Goal: Find specific page/section: Find specific page/section

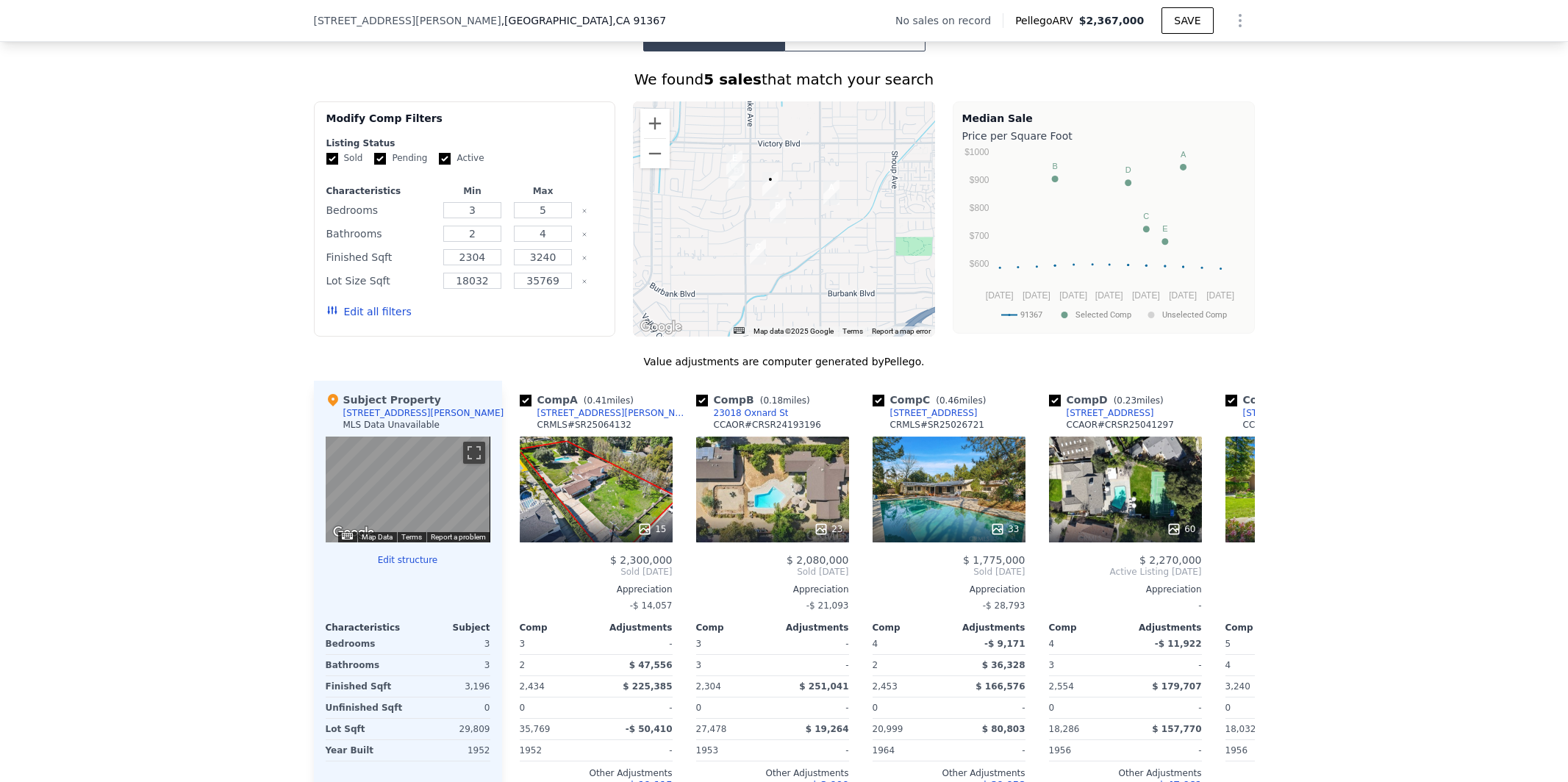
scroll to position [1072, 0]
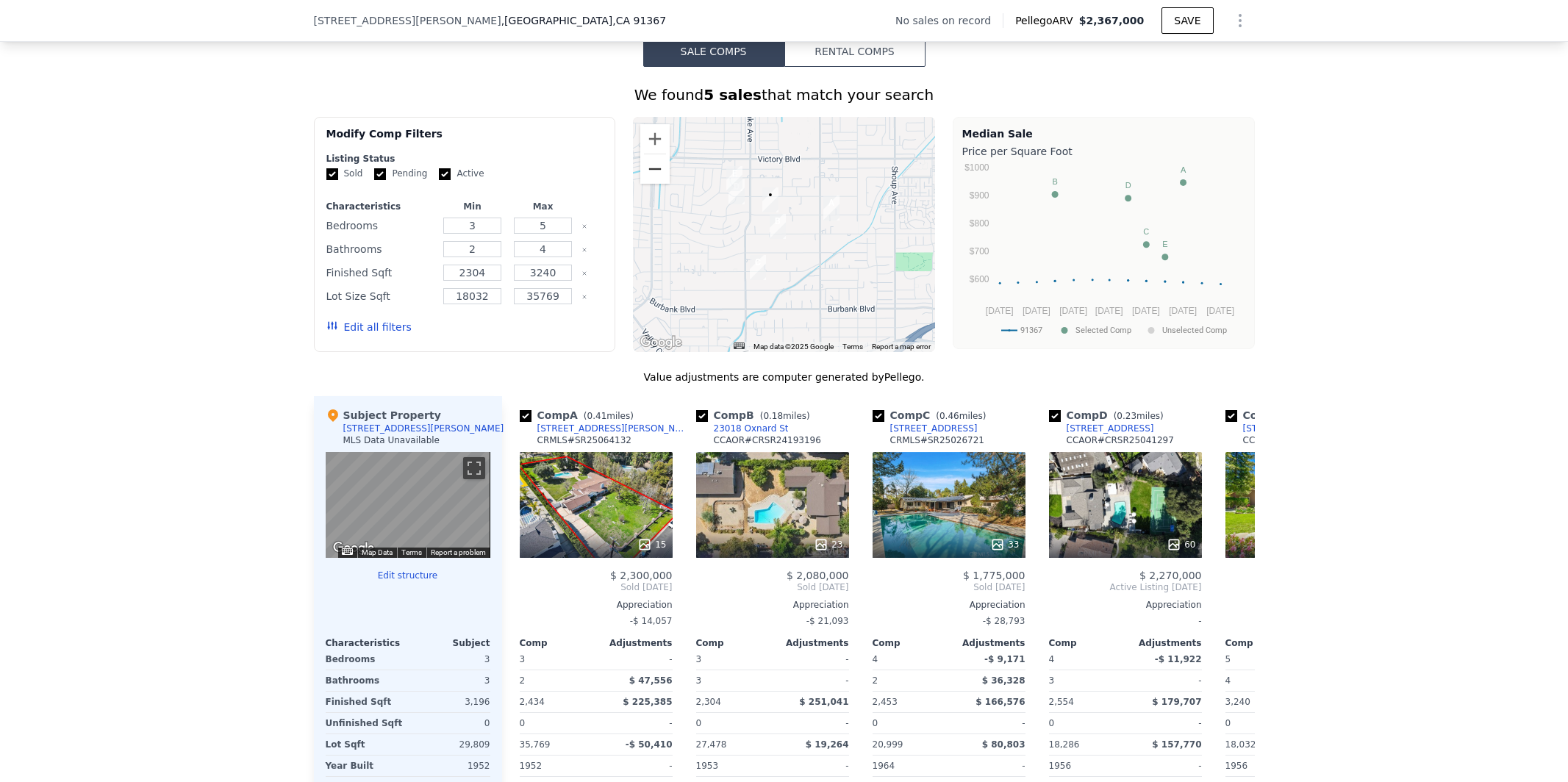
click at [652, 171] on button "Zoom out" at bounding box center [655, 169] width 30 height 30
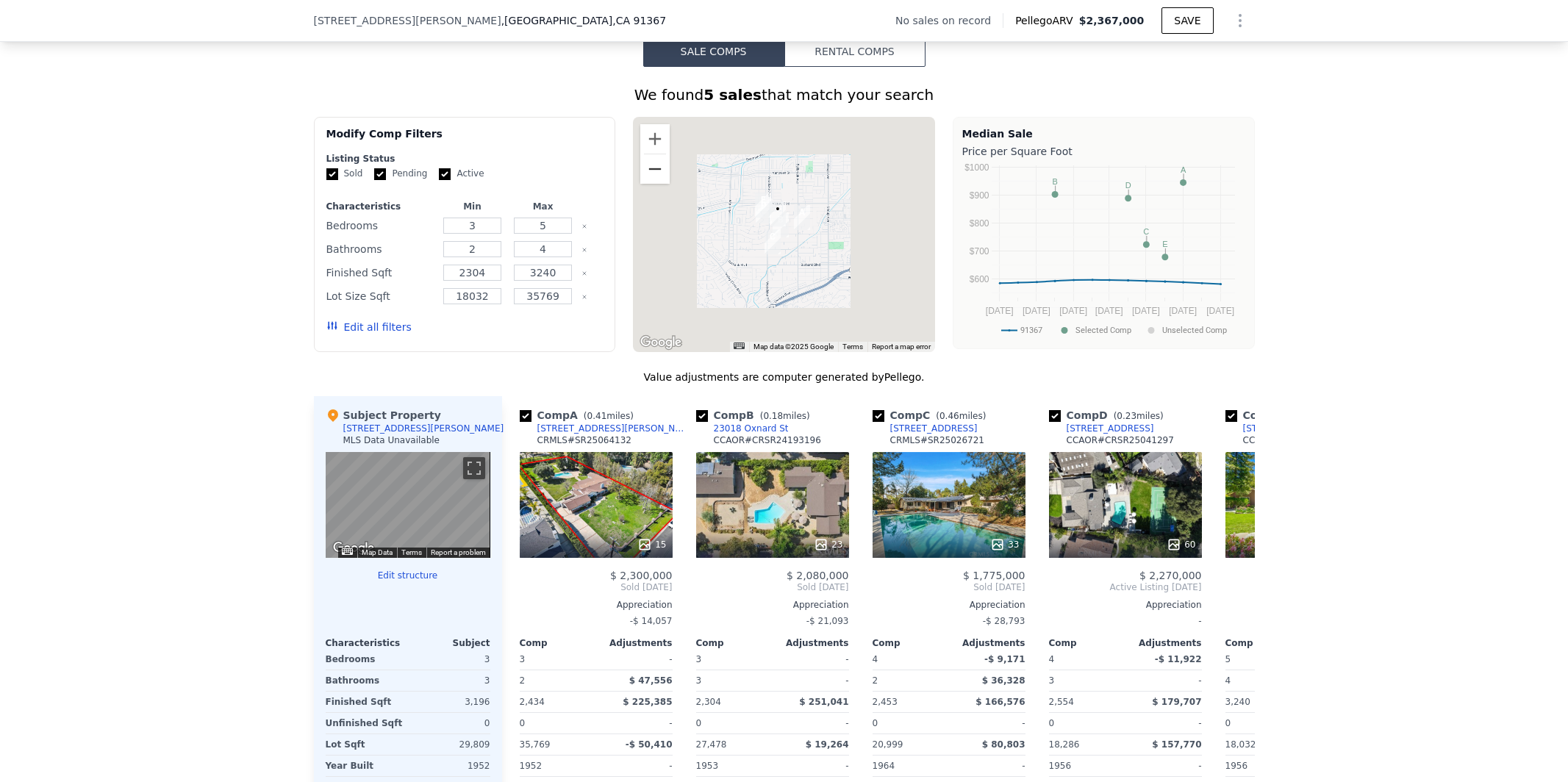
click at [652, 171] on button "Zoom out" at bounding box center [655, 169] width 30 height 30
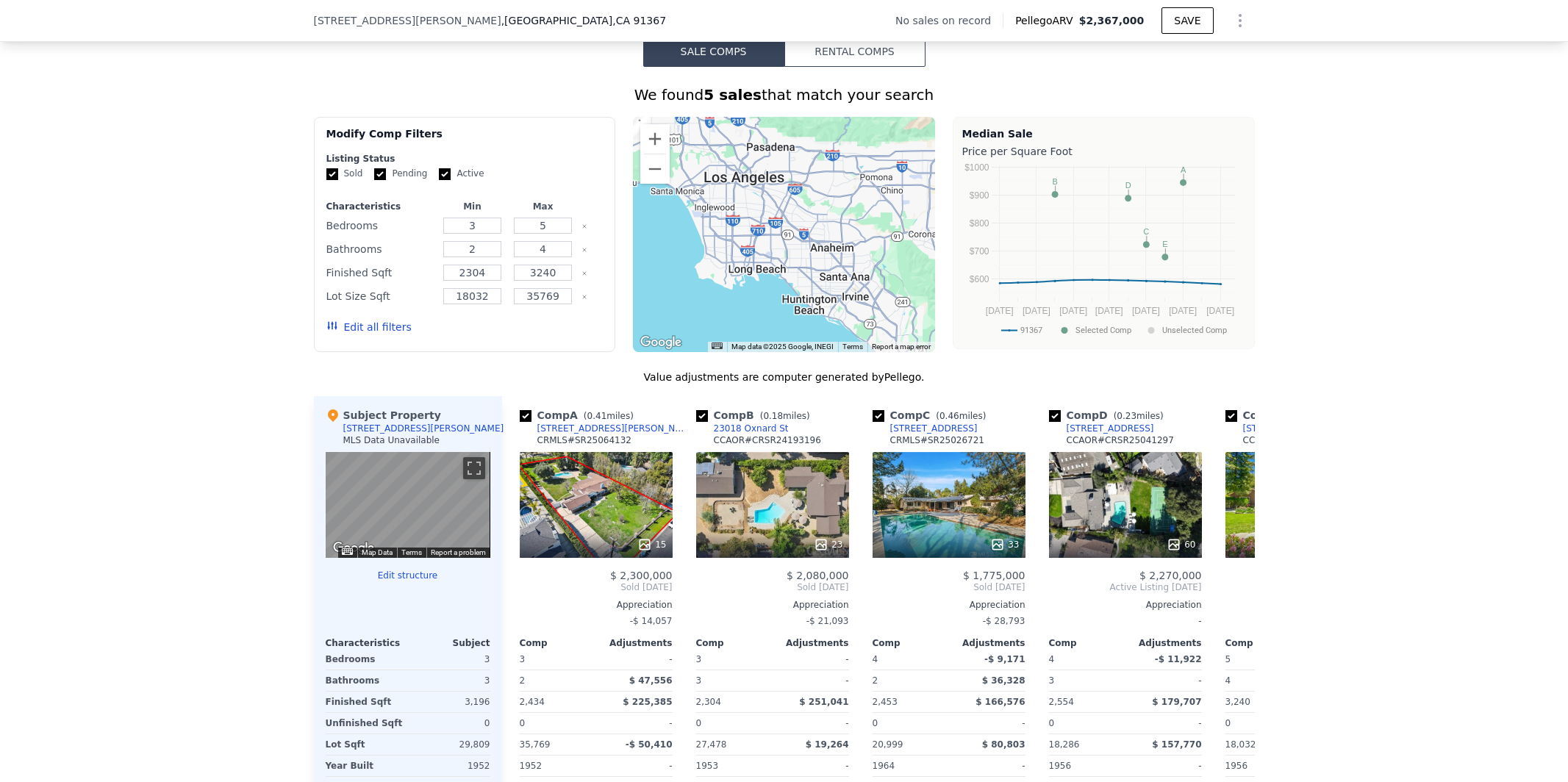
drag, startPoint x: 863, startPoint y: 244, endPoint x: 705, endPoint y: 137, distance: 190.8
click at [705, 137] on div at bounding box center [784, 234] width 302 height 235
click at [648, 172] on button "Zoom out" at bounding box center [655, 169] width 30 height 30
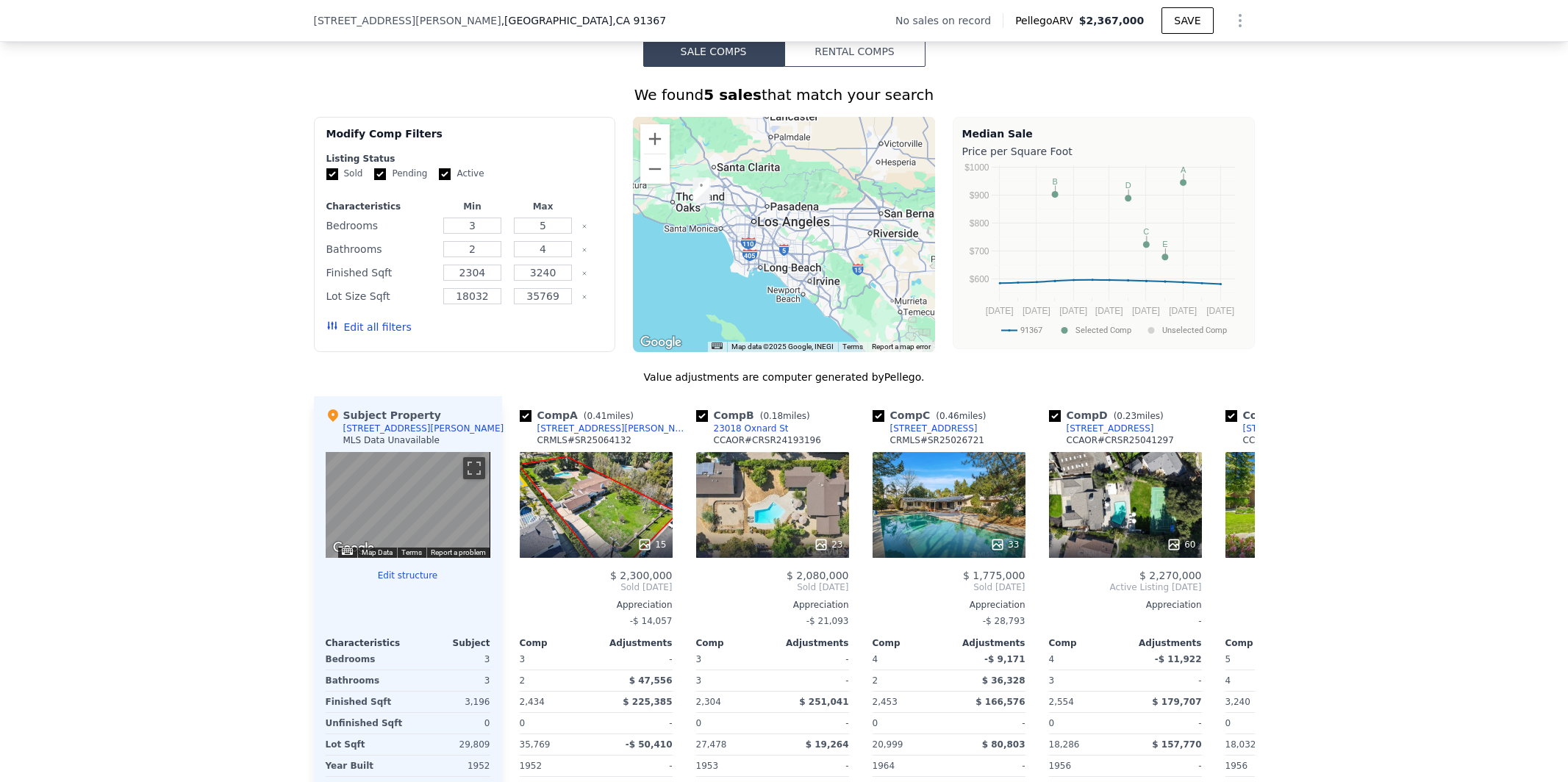
drag, startPoint x: 788, startPoint y: 235, endPoint x: 773, endPoint y: 252, distance: 22.7
click at [773, 252] on div at bounding box center [784, 234] width 302 height 235
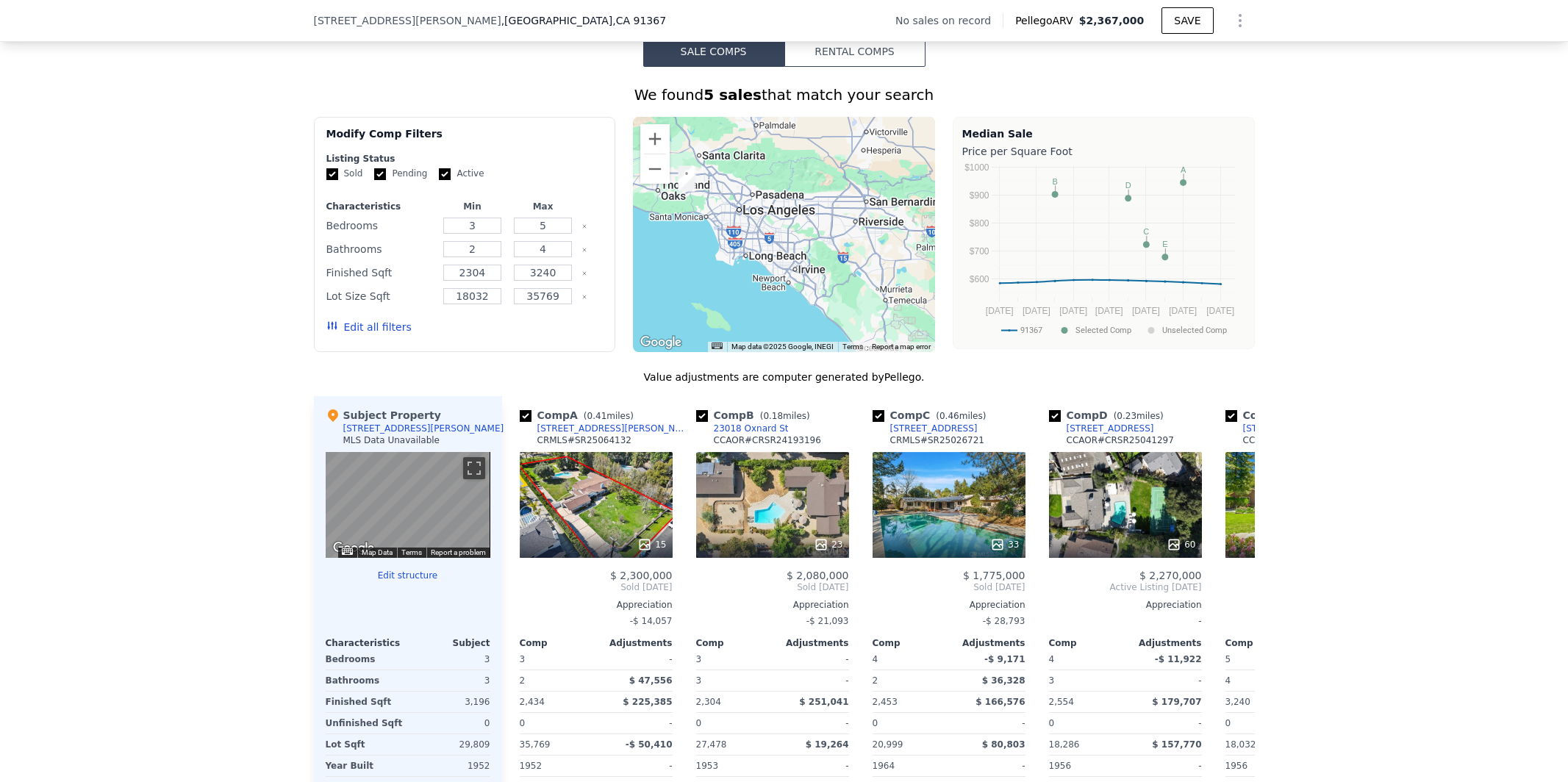
drag, startPoint x: 864, startPoint y: 283, endPoint x: 841, endPoint y: 265, distance: 29.2
click at [841, 265] on div at bounding box center [784, 234] width 302 height 235
click at [657, 143] on button "Zoom in" at bounding box center [655, 139] width 30 height 30
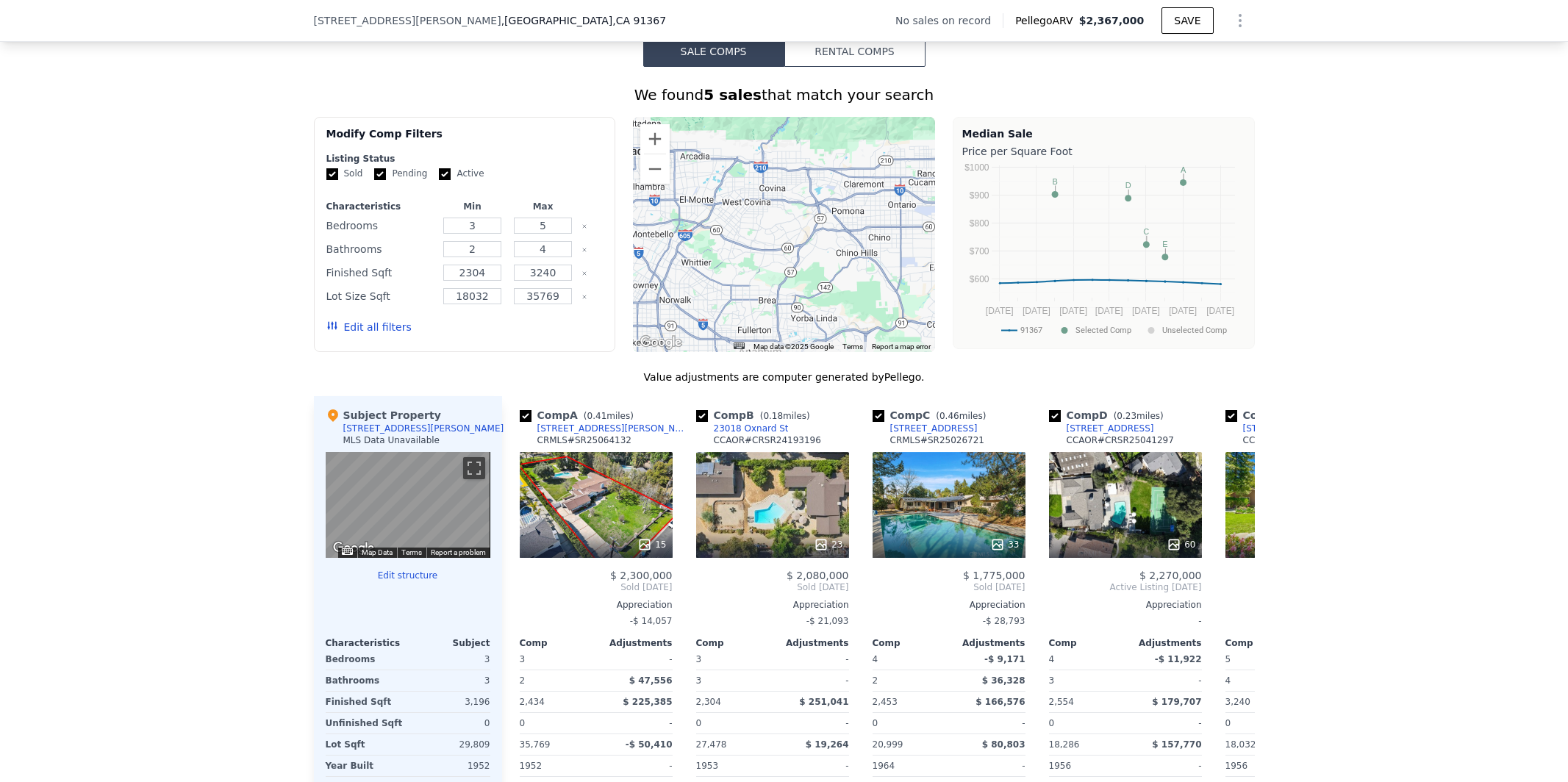
drag, startPoint x: 810, startPoint y: 292, endPoint x: 781, endPoint y: 337, distance: 53.5
click at [781, 337] on div at bounding box center [784, 234] width 302 height 235
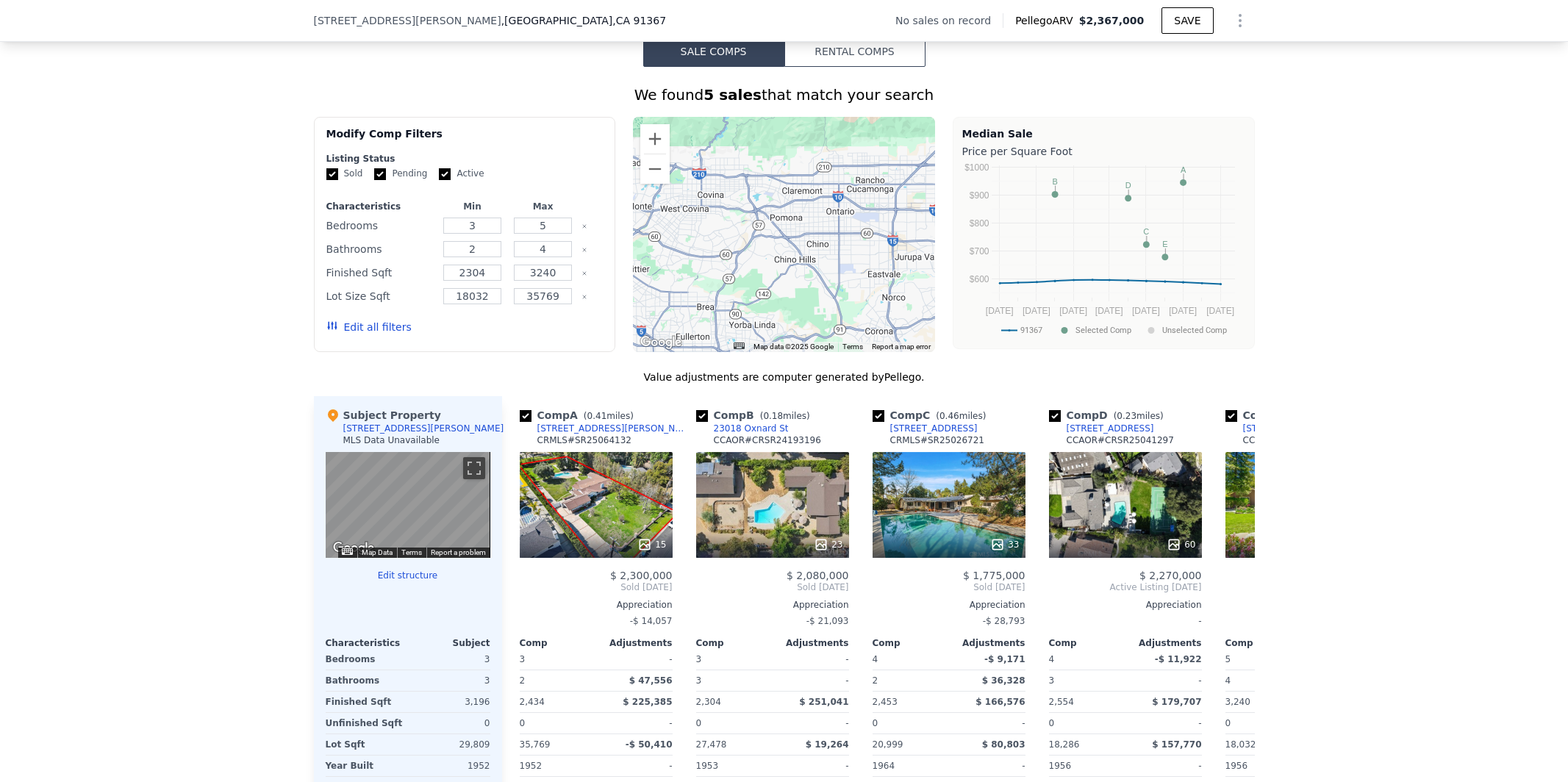
drag, startPoint x: 831, startPoint y: 242, endPoint x: 727, endPoint y: 233, distance: 104.4
click at [727, 233] on div at bounding box center [784, 234] width 302 height 235
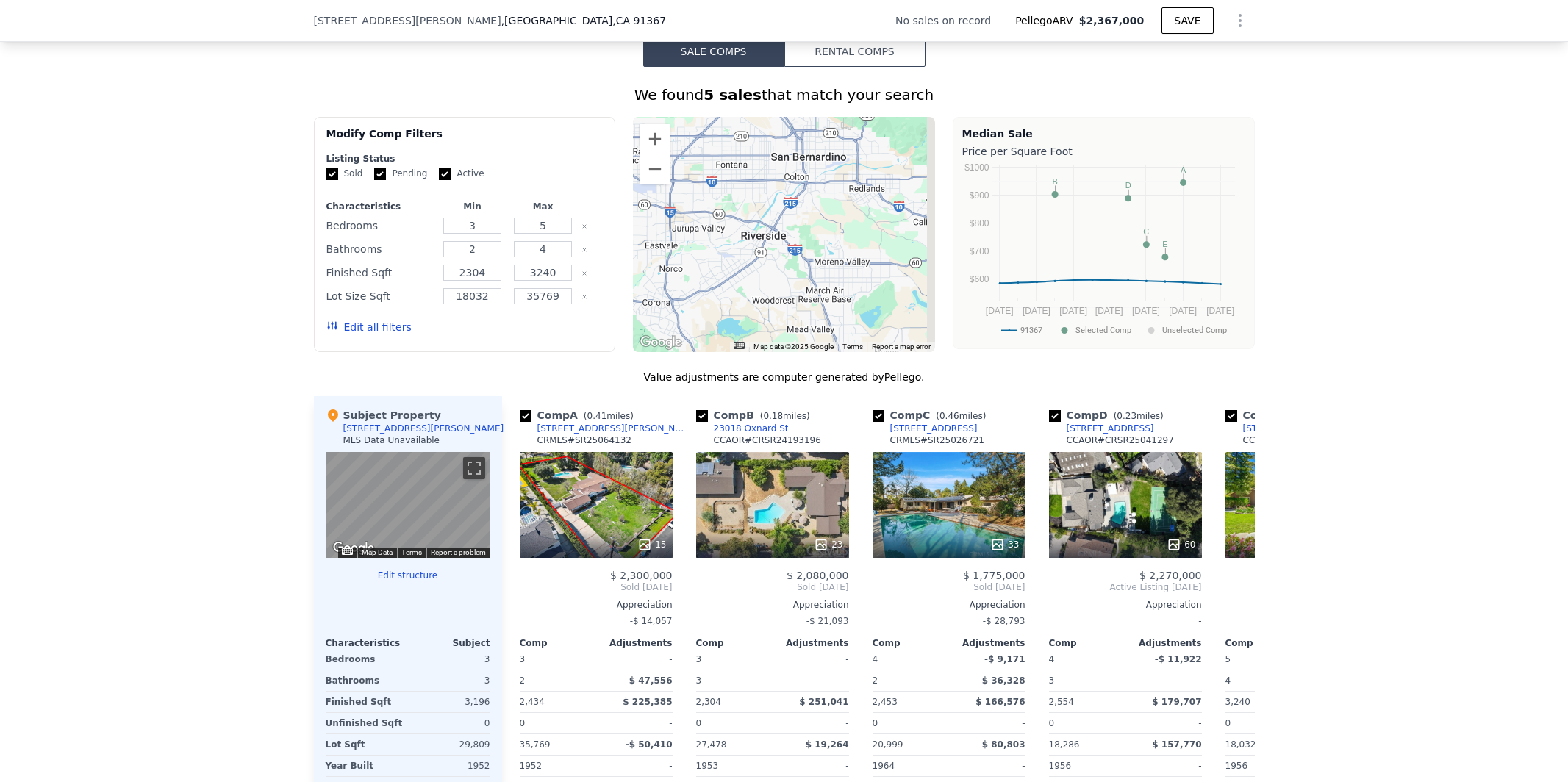
drag, startPoint x: 839, startPoint y: 268, endPoint x: 652, endPoint y: 248, distance: 188.1
click at [652, 248] on div at bounding box center [784, 234] width 302 height 235
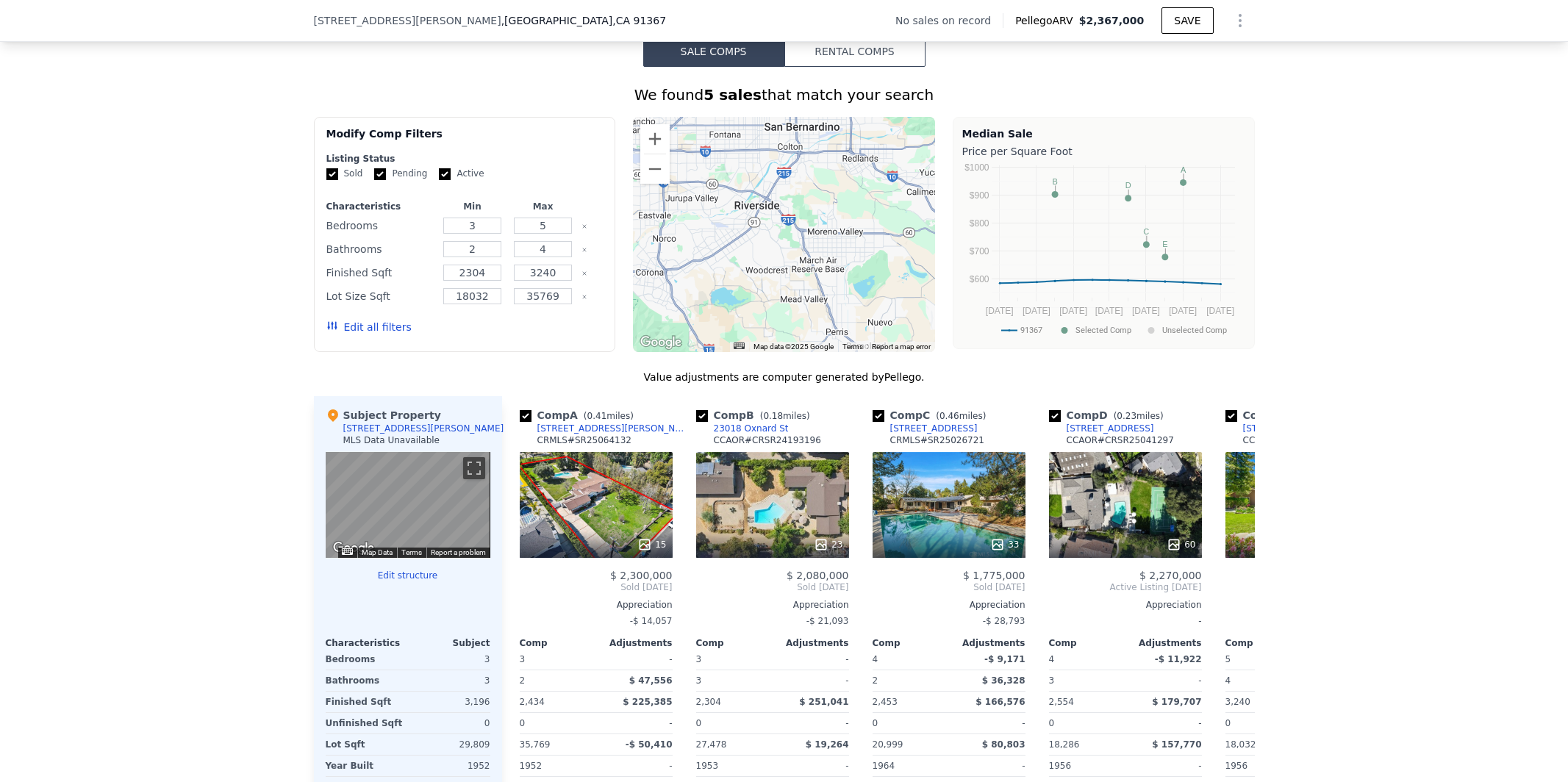
drag, startPoint x: 822, startPoint y: 272, endPoint x: 749, endPoint y: 230, distance: 84.2
click at [749, 230] on div at bounding box center [784, 234] width 302 height 235
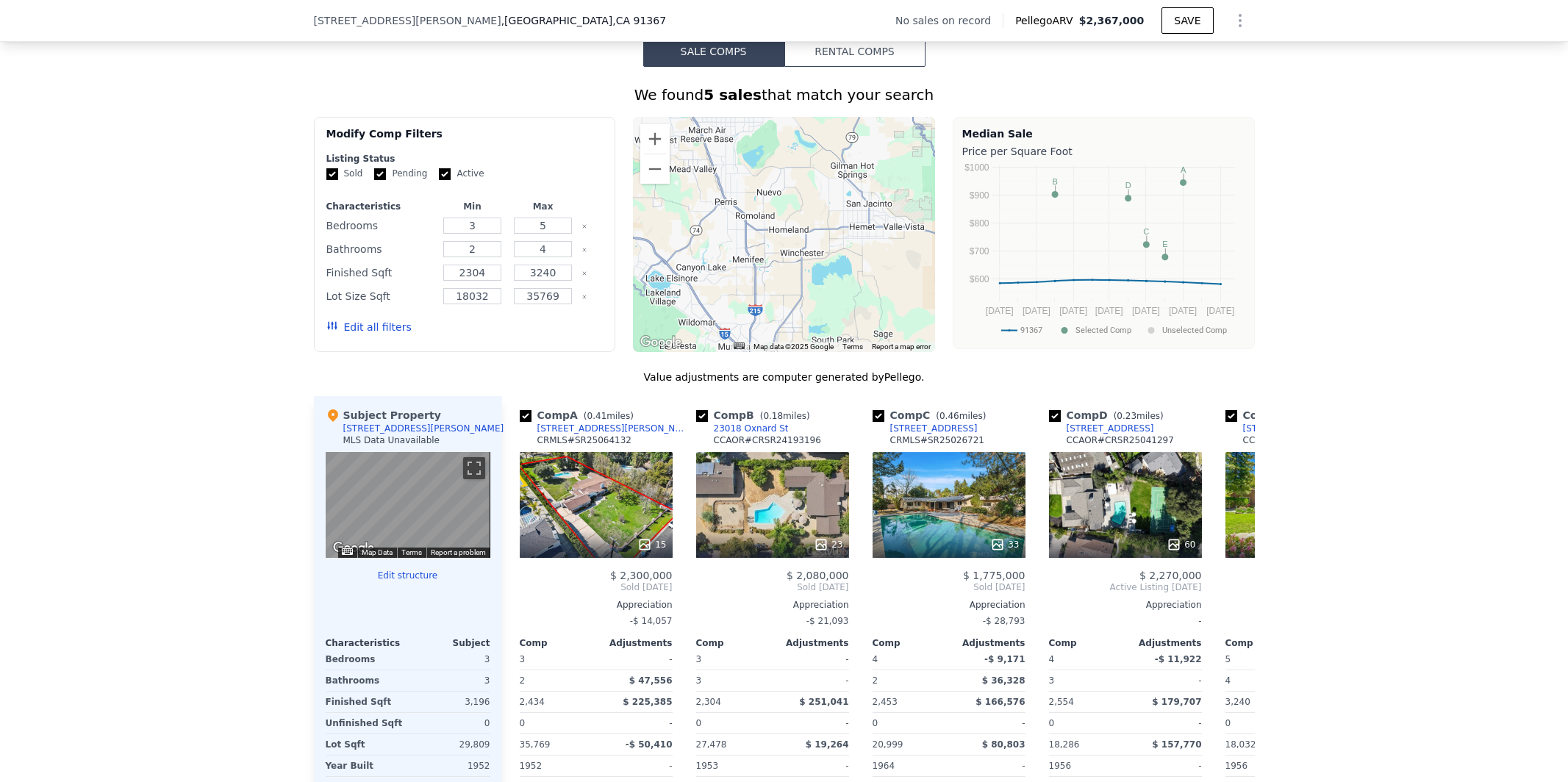
drag, startPoint x: 891, startPoint y: 260, endPoint x: 871, endPoint y: 143, distance: 118.7
click at [871, 143] on div at bounding box center [784, 234] width 302 height 235
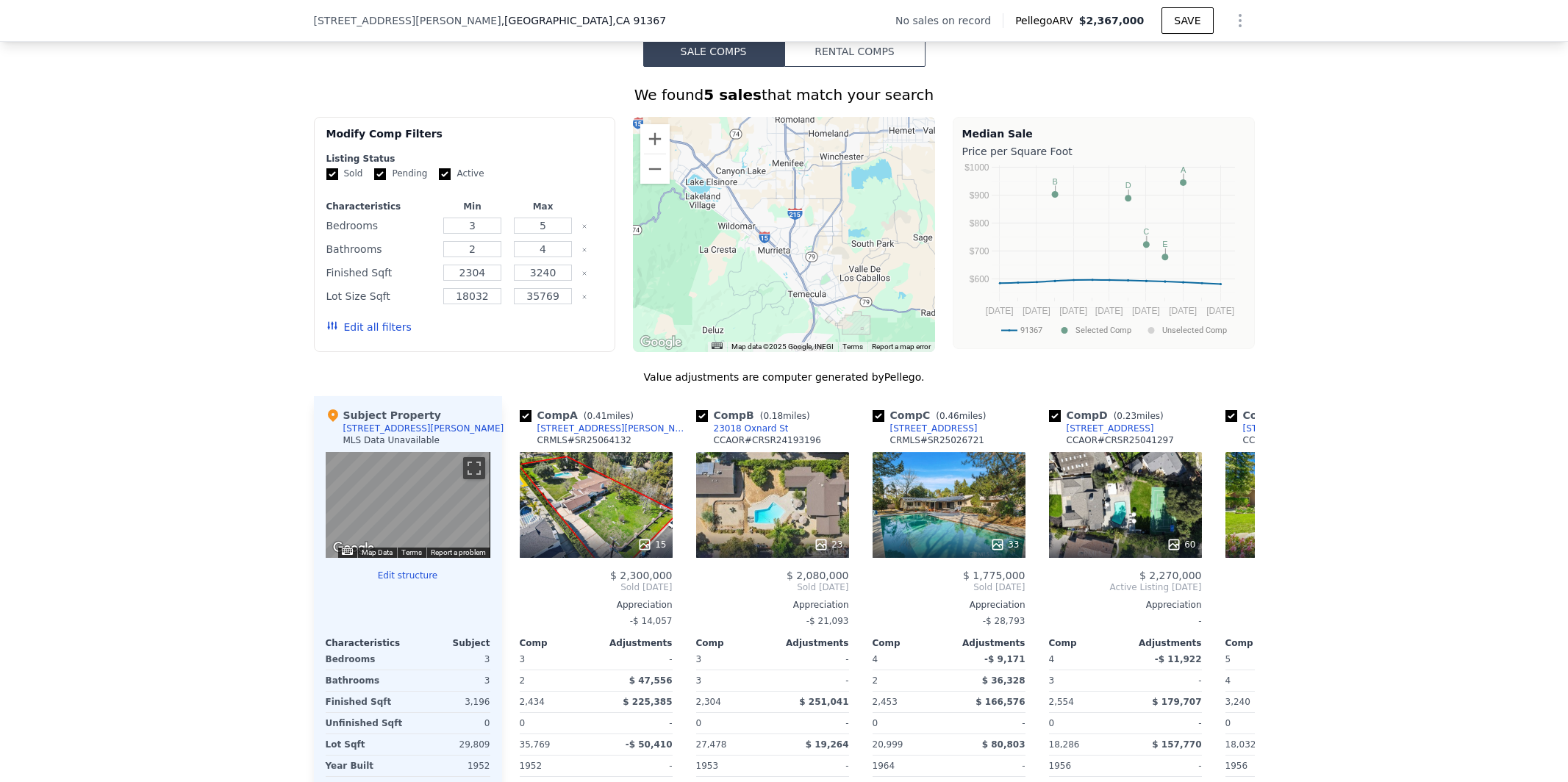
drag, startPoint x: 826, startPoint y: 245, endPoint x: 840, endPoint y: 133, distance: 112.9
click at [840, 133] on div at bounding box center [784, 234] width 302 height 235
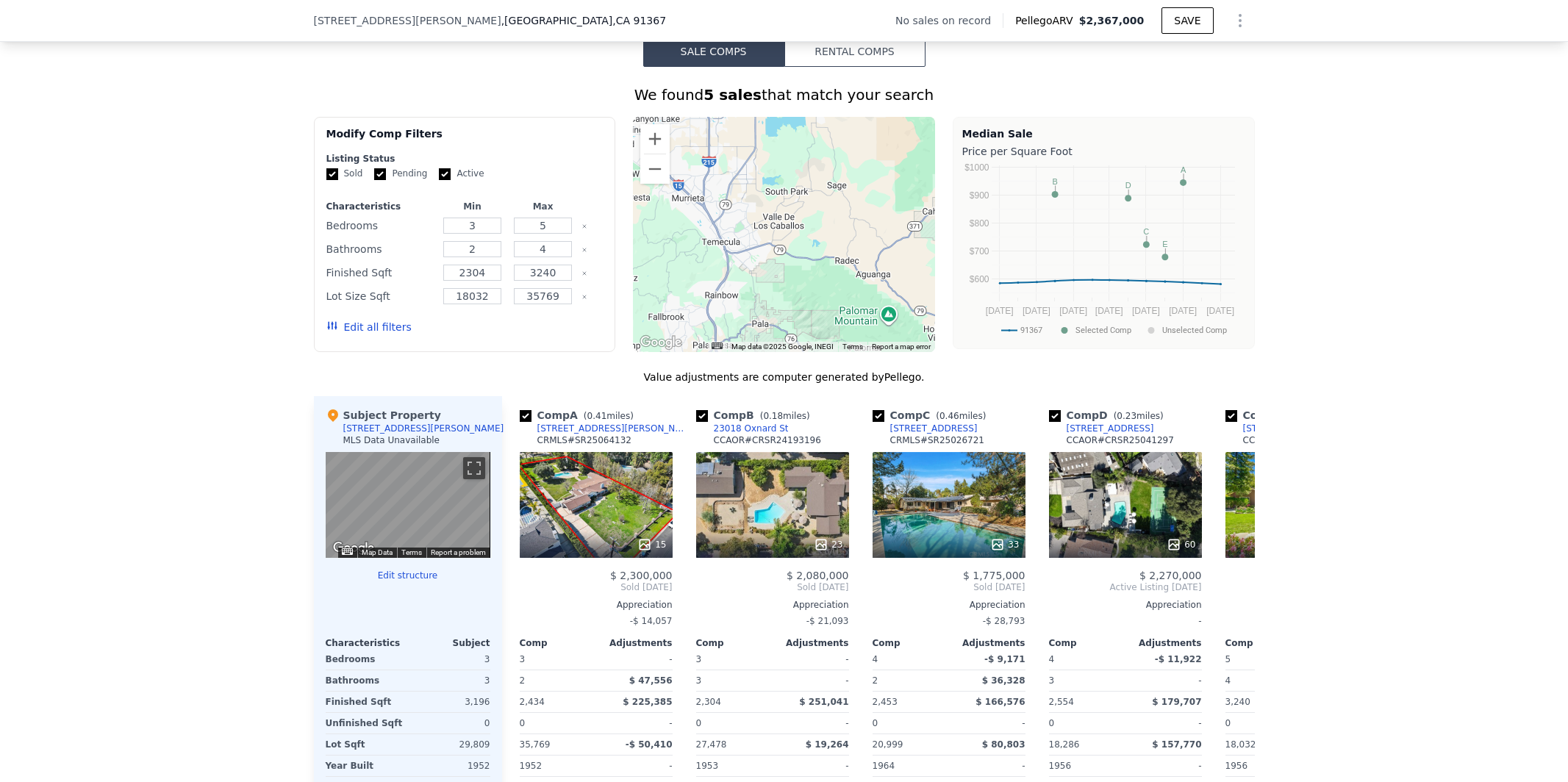
drag, startPoint x: 814, startPoint y: 264, endPoint x: 726, endPoint y: 205, distance: 105.9
click at [726, 205] on div at bounding box center [784, 234] width 302 height 235
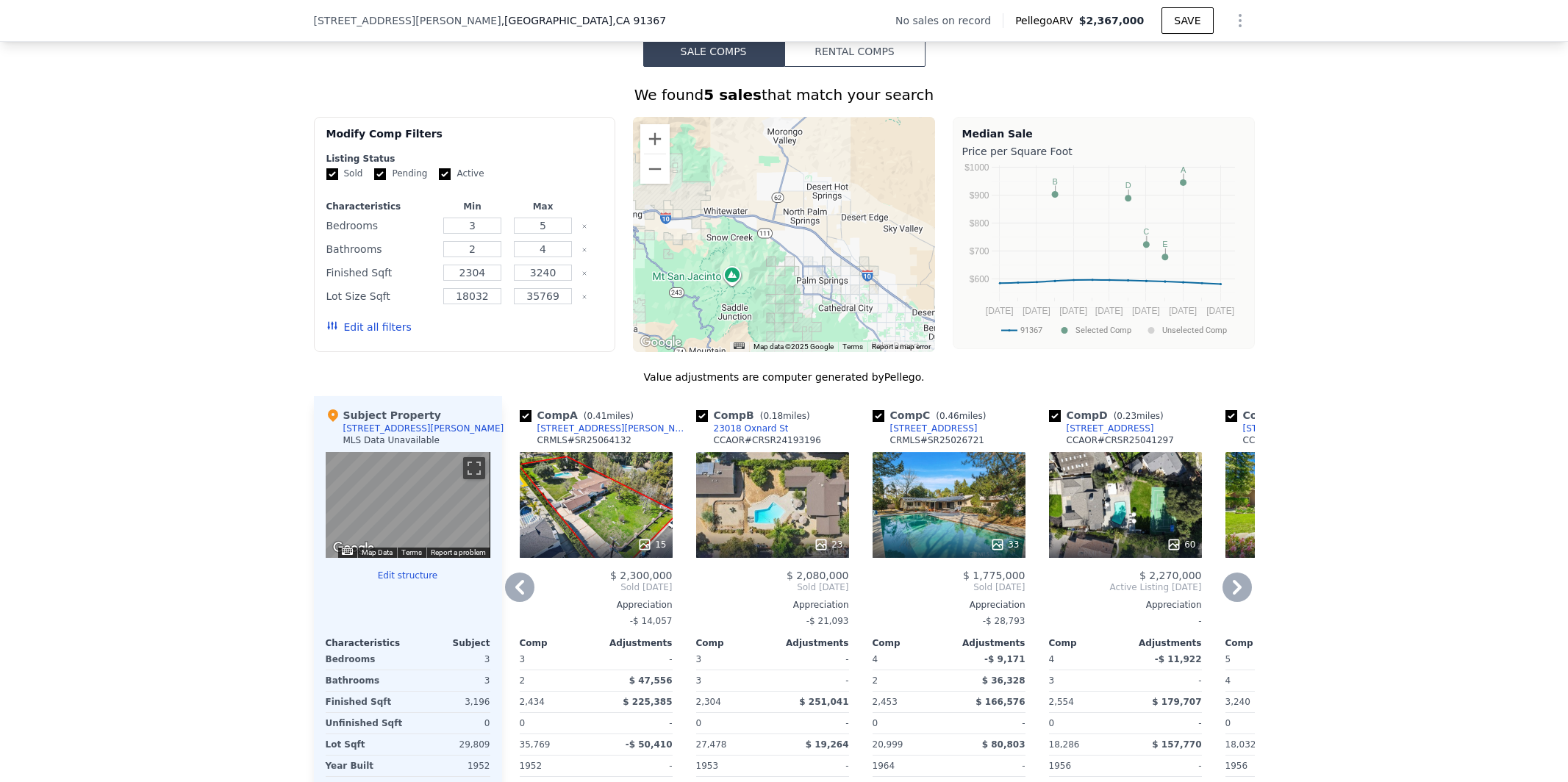
drag, startPoint x: 862, startPoint y: 199, endPoint x: 620, endPoint y: 453, distance: 350.8
click at [620, 453] on div "We found 5 sales that match your search Filters Map Prices Modify Comp Filters …" at bounding box center [785, 478] width 941 height 789
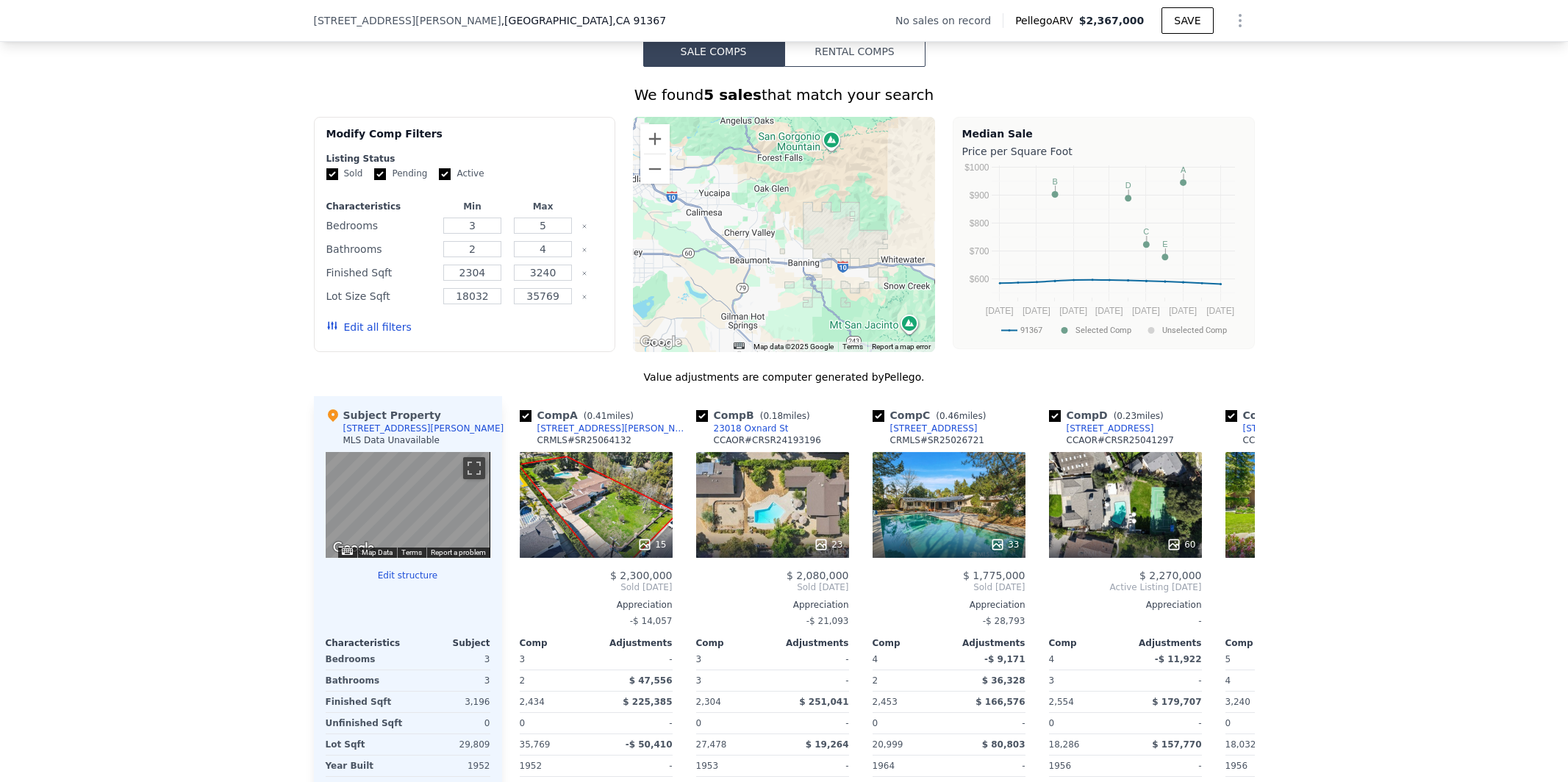
drag, startPoint x: 718, startPoint y: 266, endPoint x: 952, endPoint y: 335, distance: 244.0
click at [952, 335] on div "Modify Comp Filters Listing Status Sold Pending Active Characteristics Min Max …" at bounding box center [785, 234] width 941 height 235
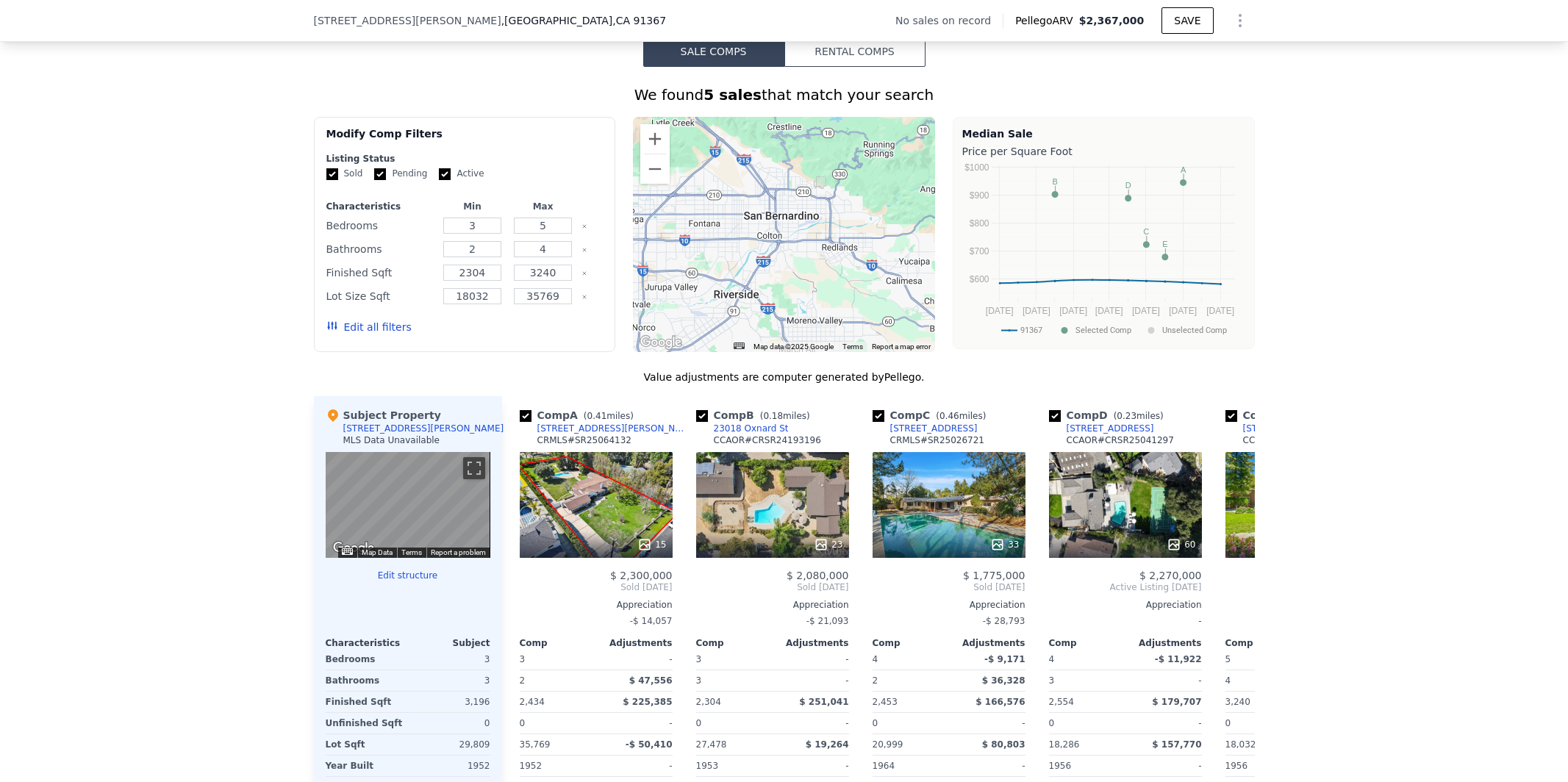
drag, startPoint x: 783, startPoint y: 256, endPoint x: 936, endPoint y: 291, distance: 157.0
click at [936, 291] on div "Modify Comp Filters Listing Status Sold Pending Active Characteristics Min Max …" at bounding box center [785, 234] width 941 height 235
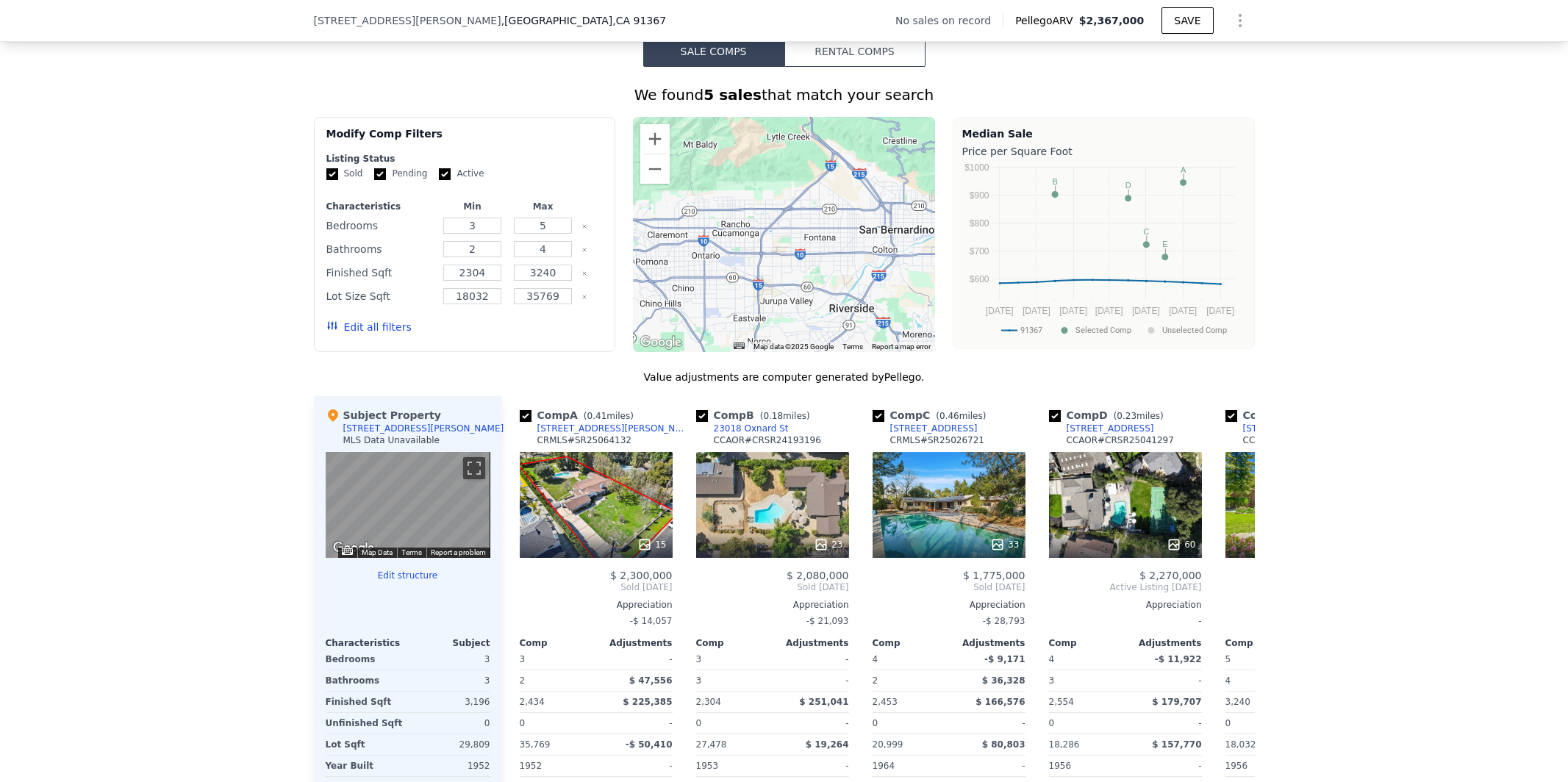
drag, startPoint x: 783, startPoint y: 245, endPoint x: 902, endPoint y: 255, distance: 119.4
click at [902, 255] on div at bounding box center [784, 234] width 302 height 235
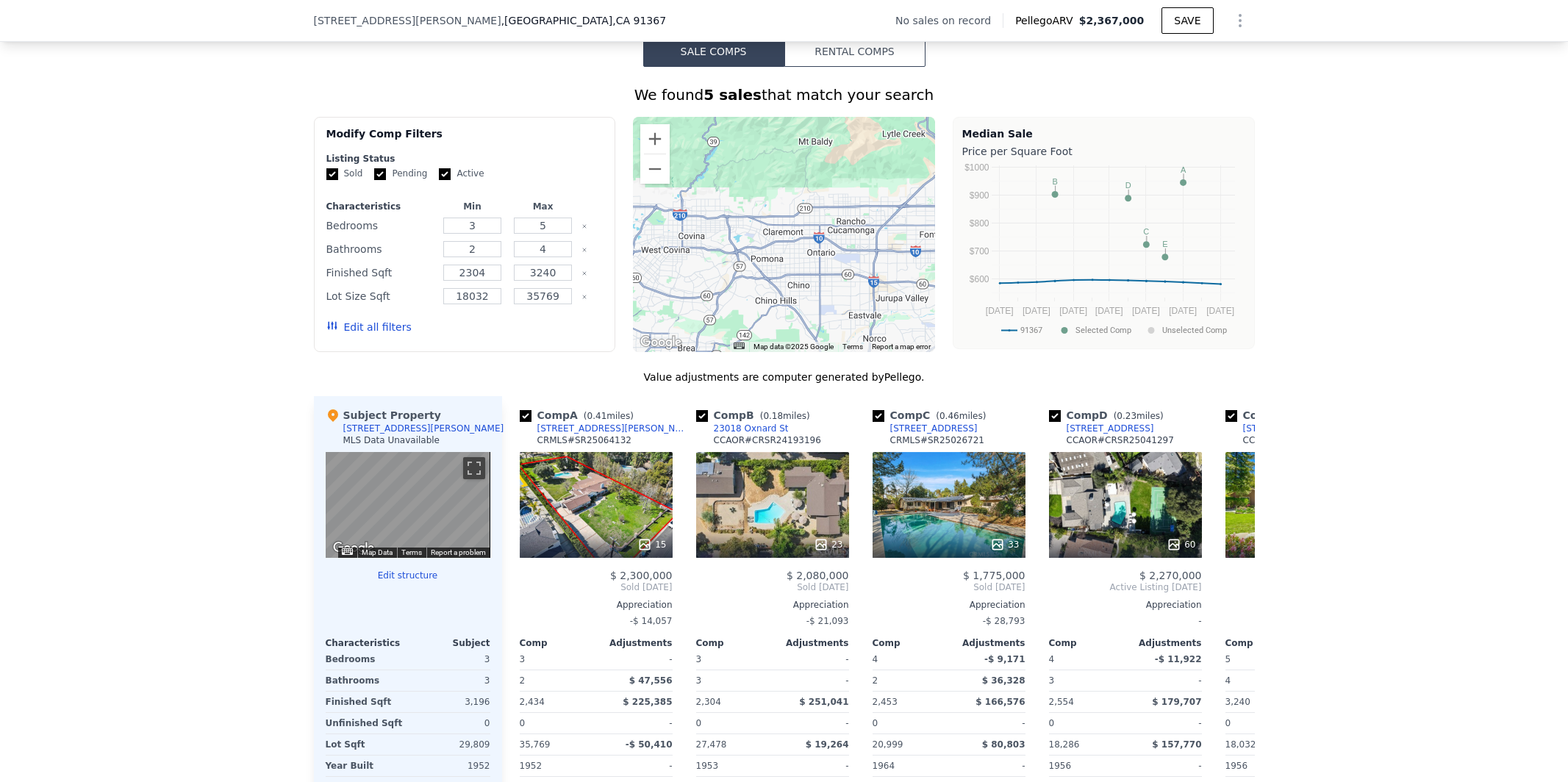
drag, startPoint x: 745, startPoint y: 236, endPoint x: 926, endPoint y: 226, distance: 181.3
click at [926, 226] on div at bounding box center [784, 234] width 302 height 235
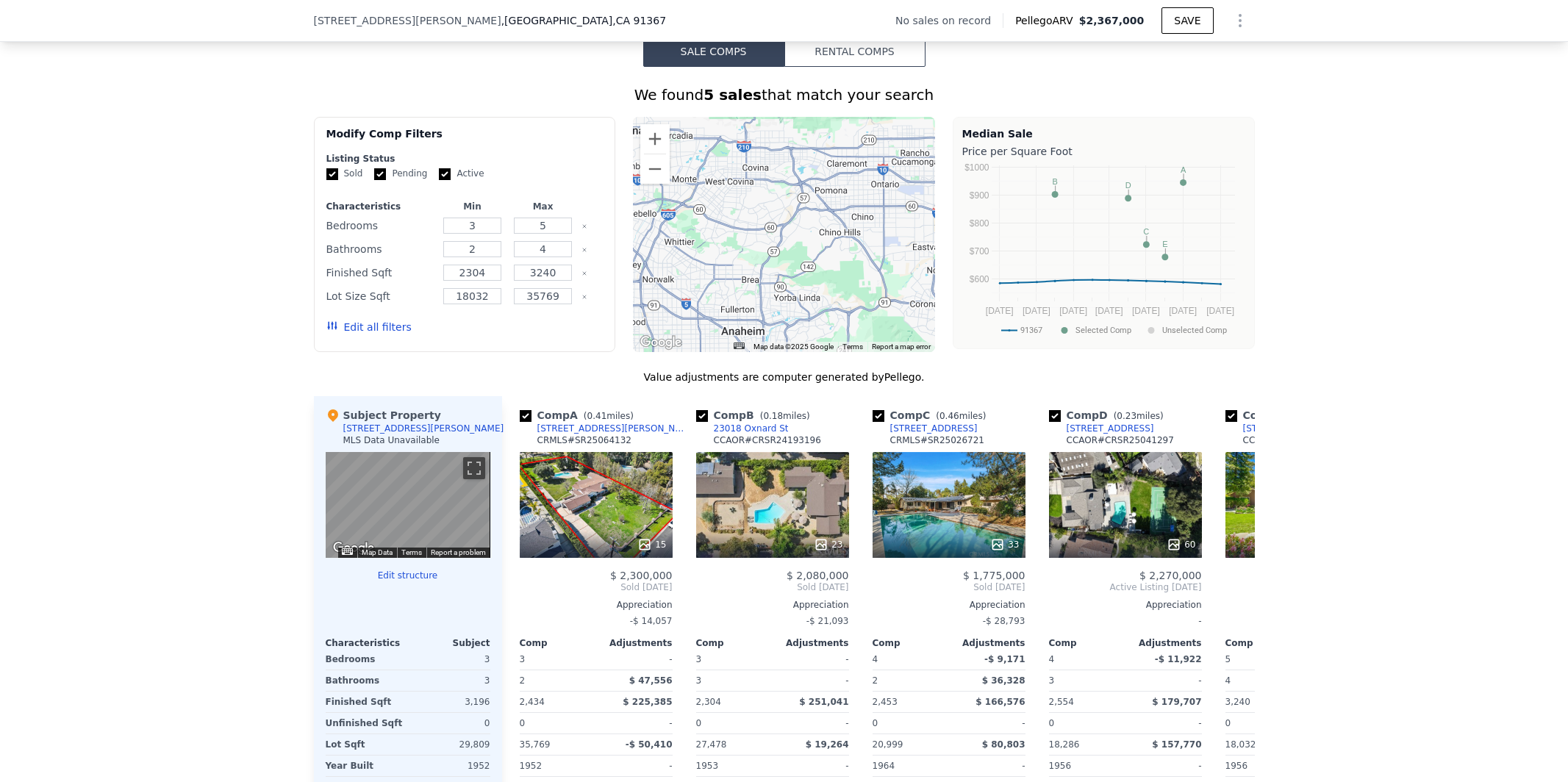
drag, startPoint x: 777, startPoint y: 236, endPoint x: 823, endPoint y: 168, distance: 82.1
click at [823, 168] on div at bounding box center [784, 234] width 302 height 235
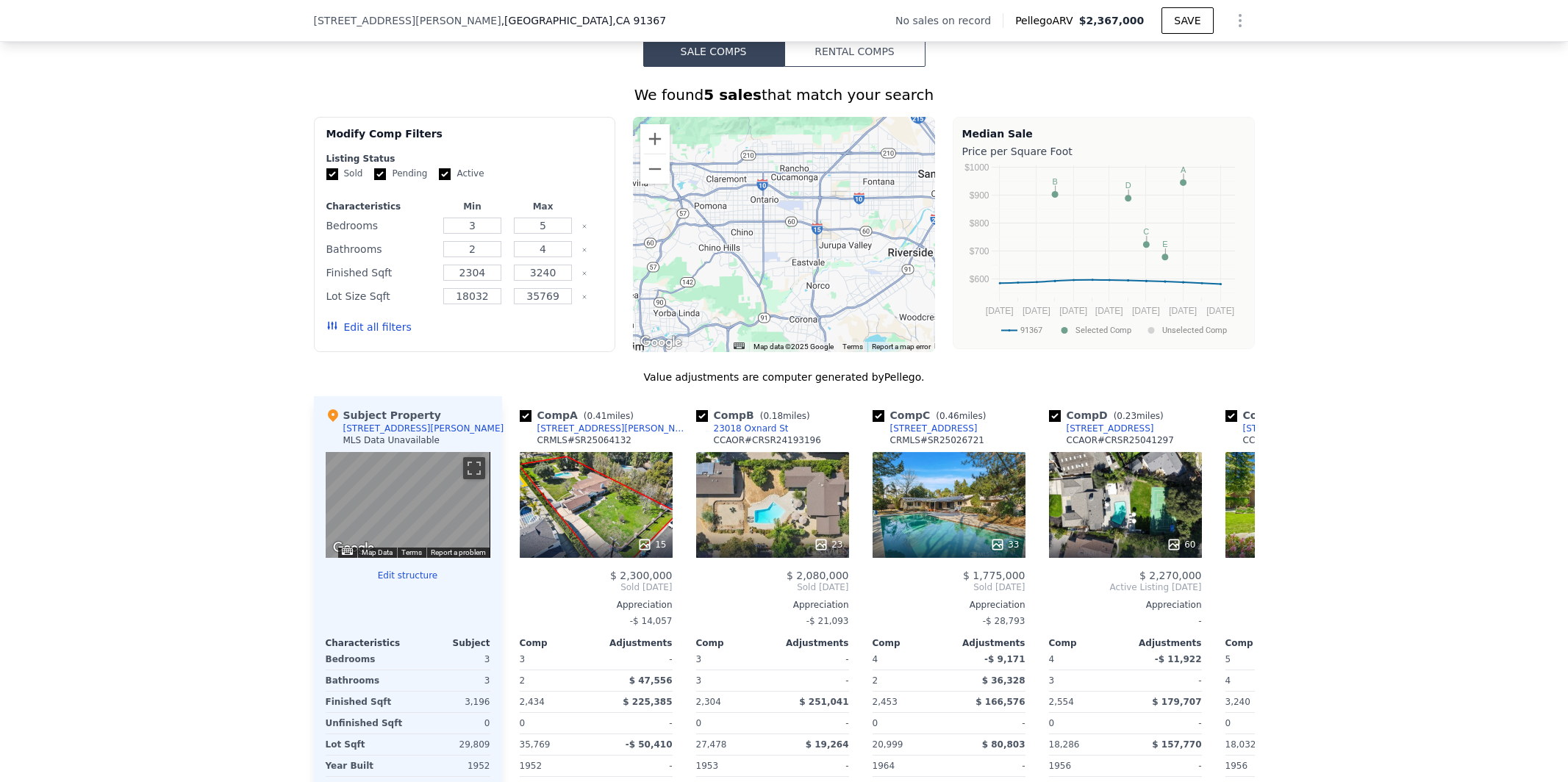
drag, startPoint x: 810, startPoint y: 289, endPoint x: 661, endPoint y: 315, distance: 151.3
click at [661, 315] on div at bounding box center [784, 234] width 302 height 235
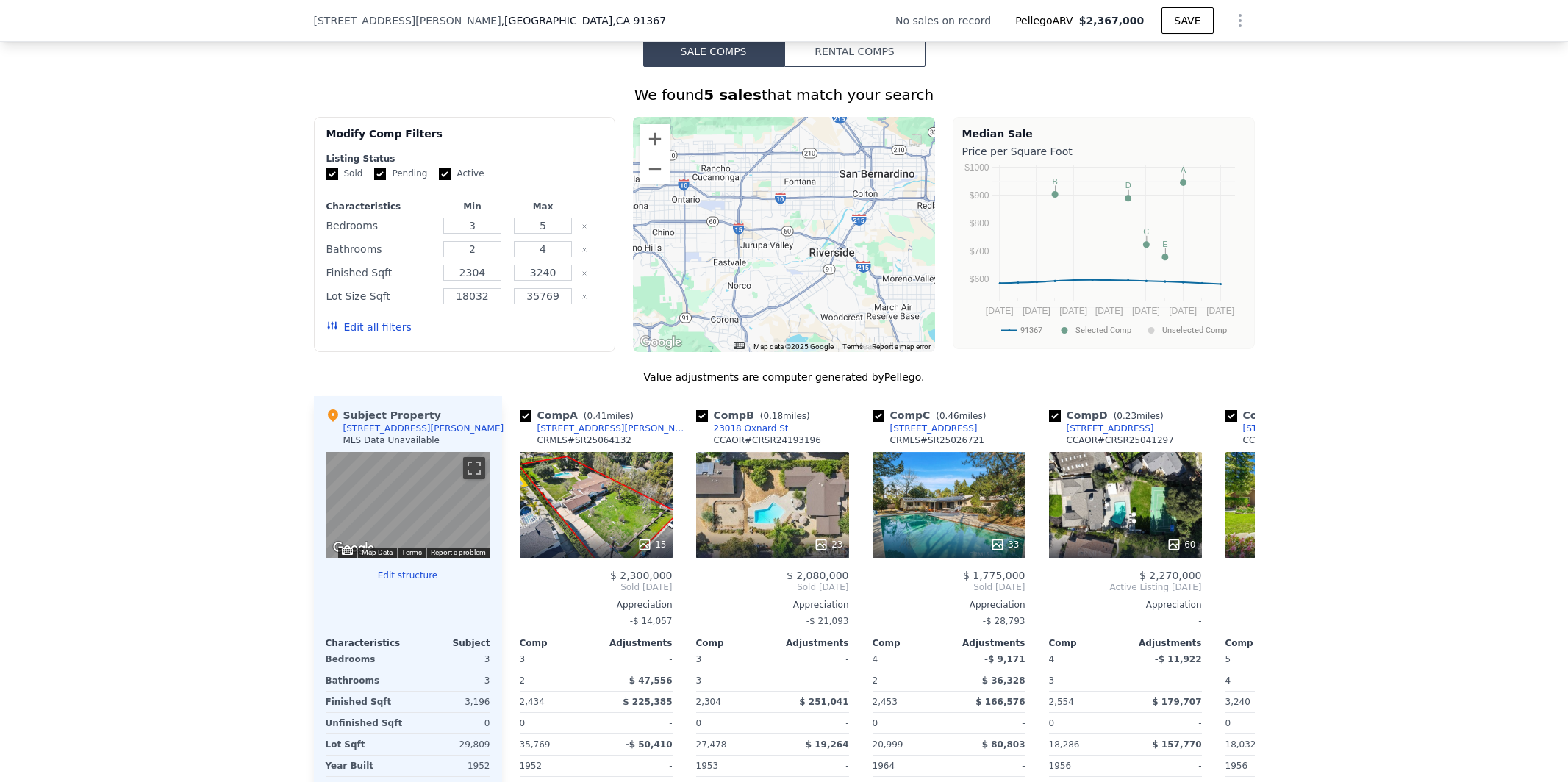
drag, startPoint x: 761, startPoint y: 288, endPoint x: 685, endPoint y: 288, distance: 76.0
click at [685, 288] on div at bounding box center [784, 234] width 302 height 235
click at [660, 136] on button "Zoom in" at bounding box center [655, 139] width 30 height 30
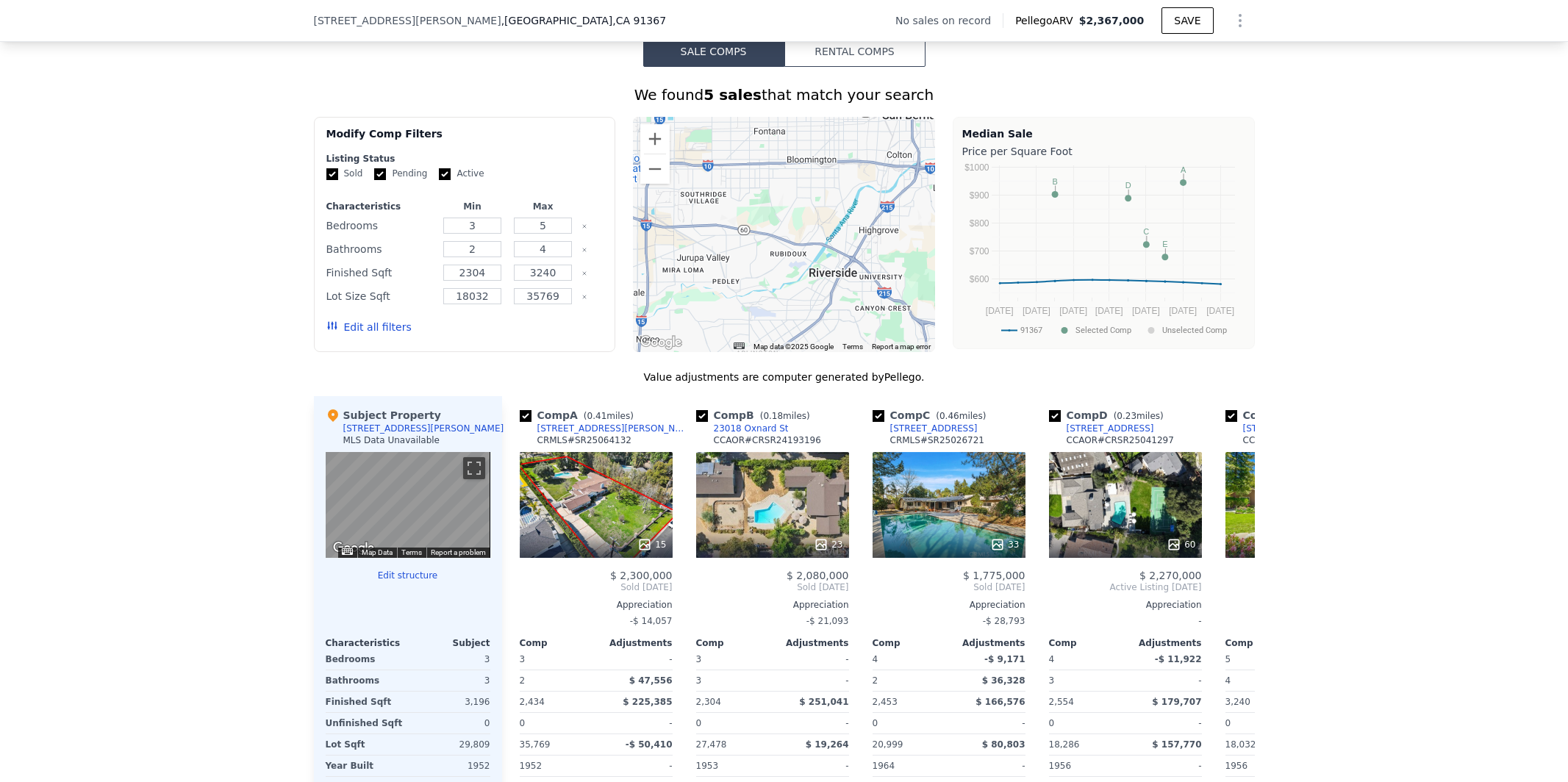
drag, startPoint x: 760, startPoint y: 211, endPoint x: 681, endPoint y: 214, distance: 79.1
click at [681, 214] on div at bounding box center [784, 234] width 302 height 235
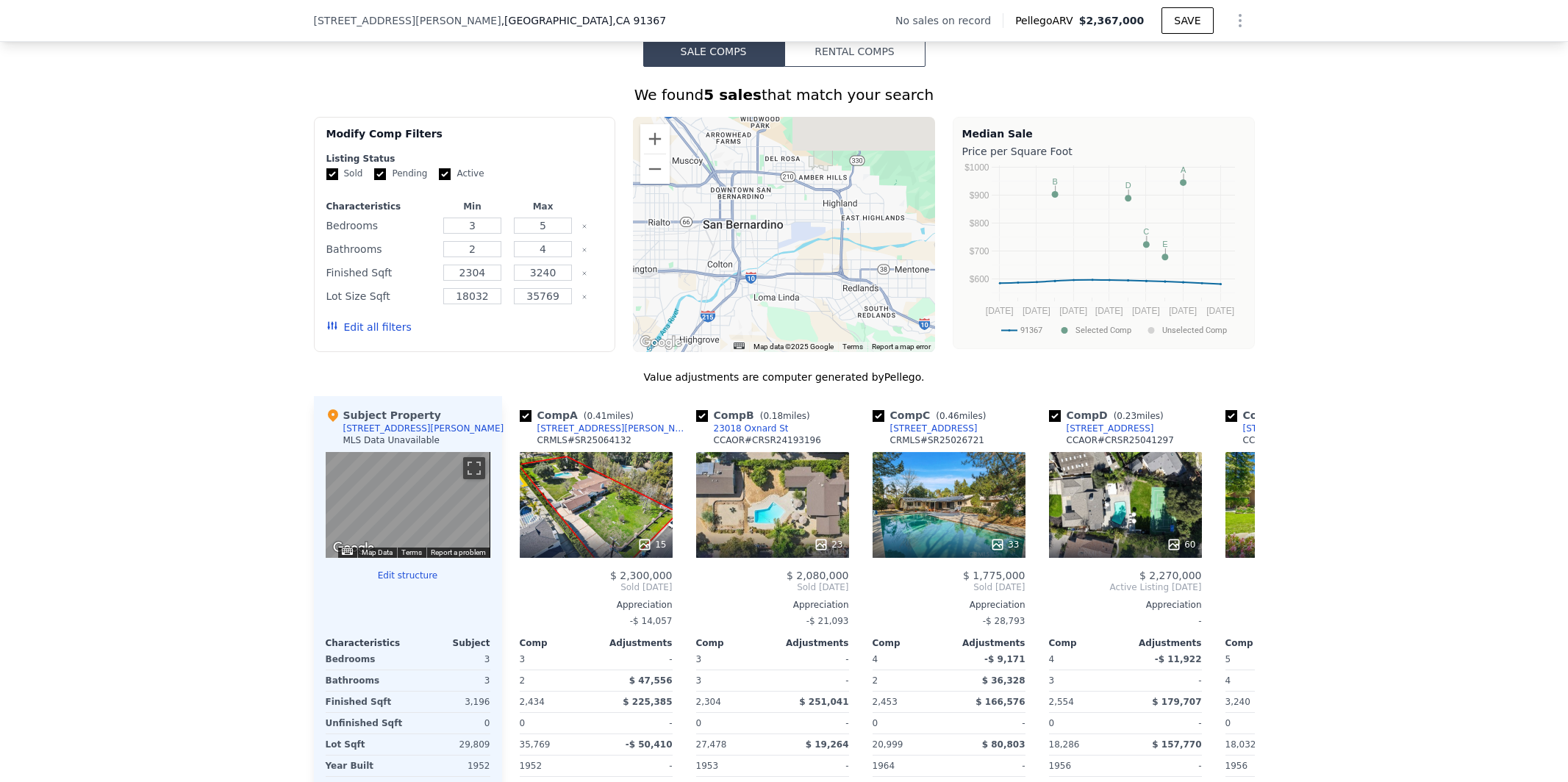
drag, startPoint x: 794, startPoint y: 229, endPoint x: 664, endPoint y: 338, distance: 169.6
click at [664, 338] on div "A B C D E • Map Data Map data ©2025 Google Map data ©2025 Google 5 km Click to …" at bounding box center [784, 234] width 302 height 235
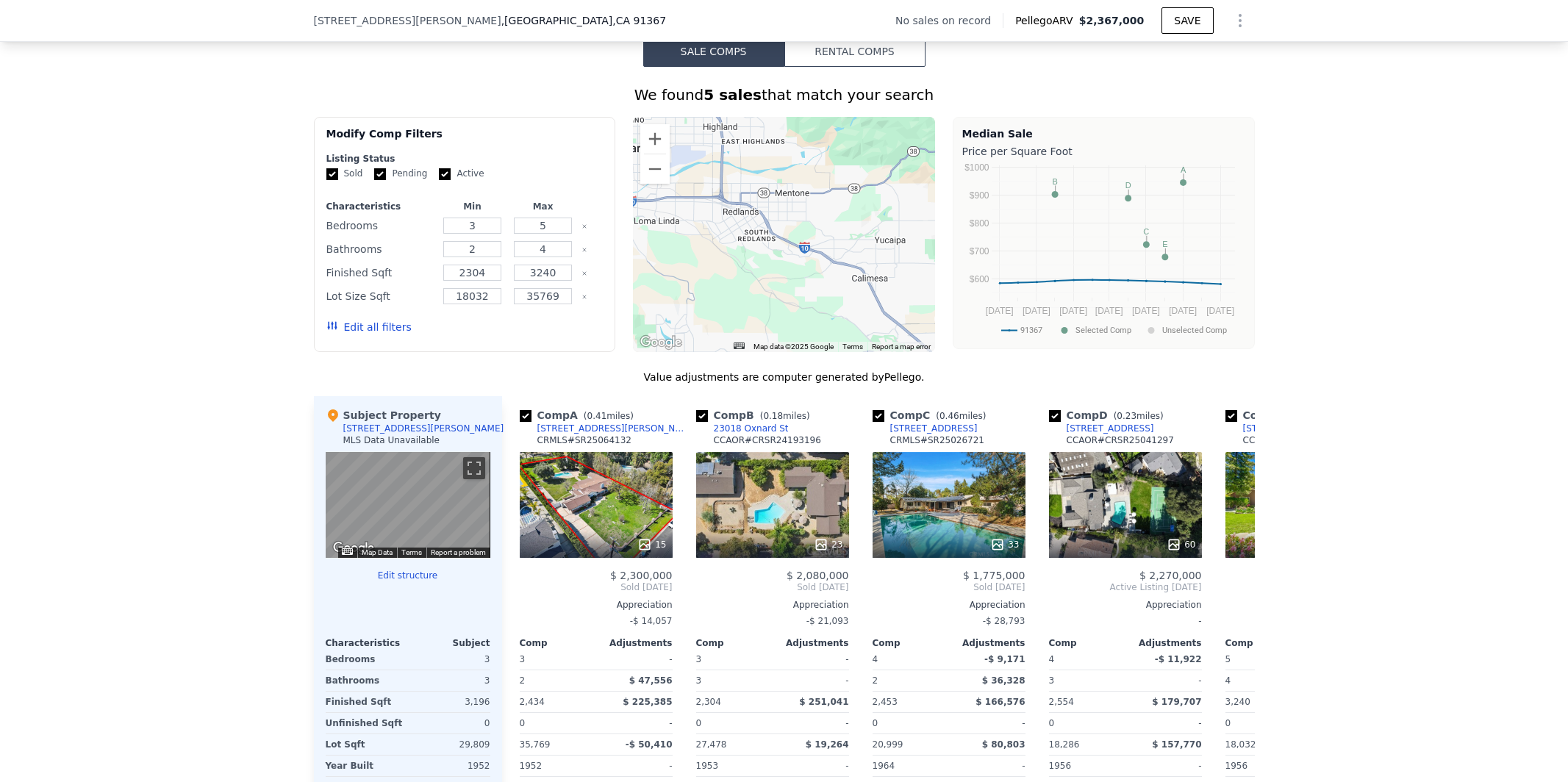
drag, startPoint x: 851, startPoint y: 250, endPoint x: 723, endPoint y: 173, distance: 149.4
click at [723, 173] on div at bounding box center [784, 234] width 302 height 235
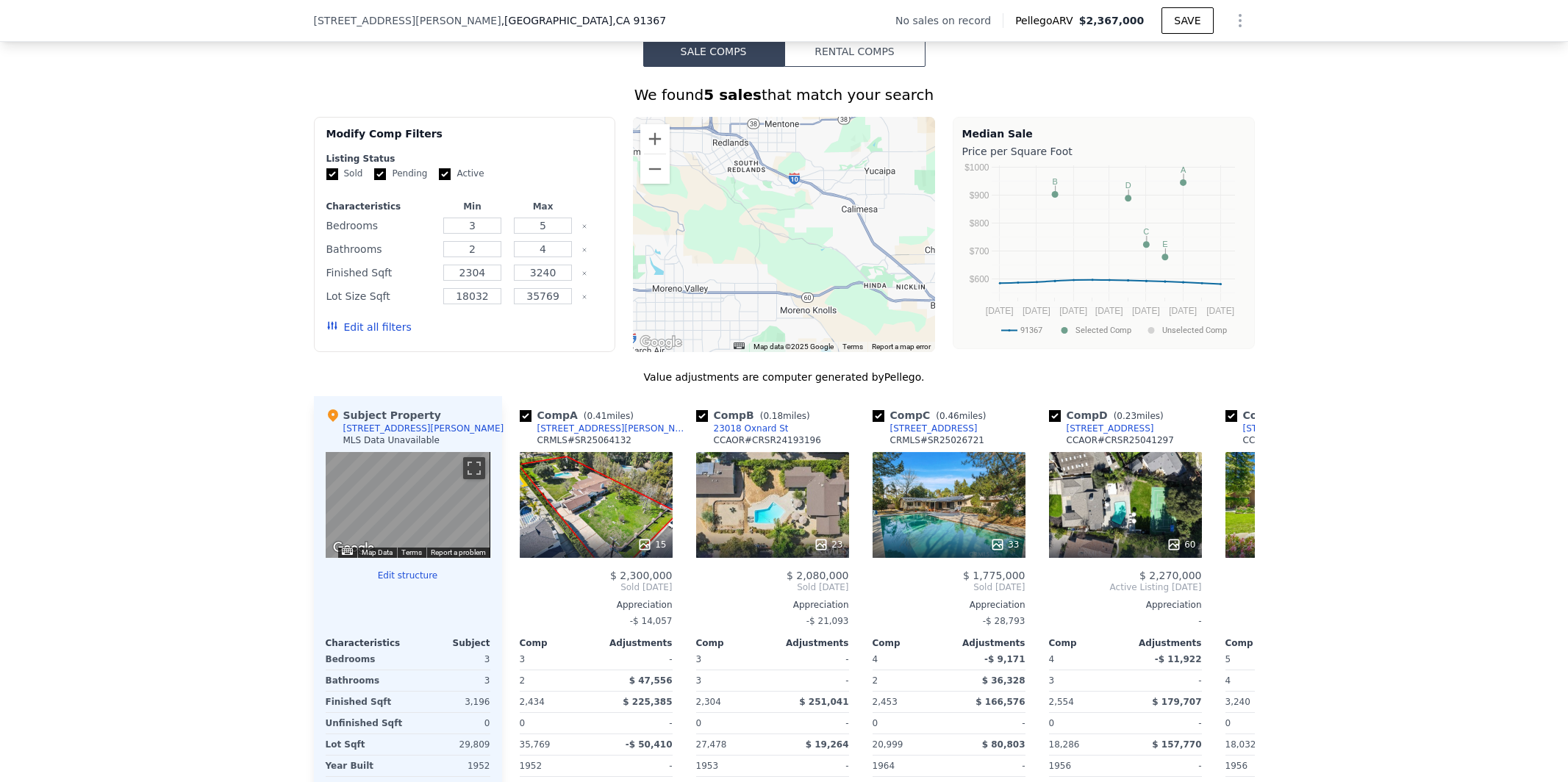
drag, startPoint x: 786, startPoint y: 225, endPoint x: 779, endPoint y: 113, distance: 112.2
click at [779, 113] on div "We found 5 sales that match your search Filters Map Prices Modify Comp Filters …" at bounding box center [785, 478] width 941 height 789
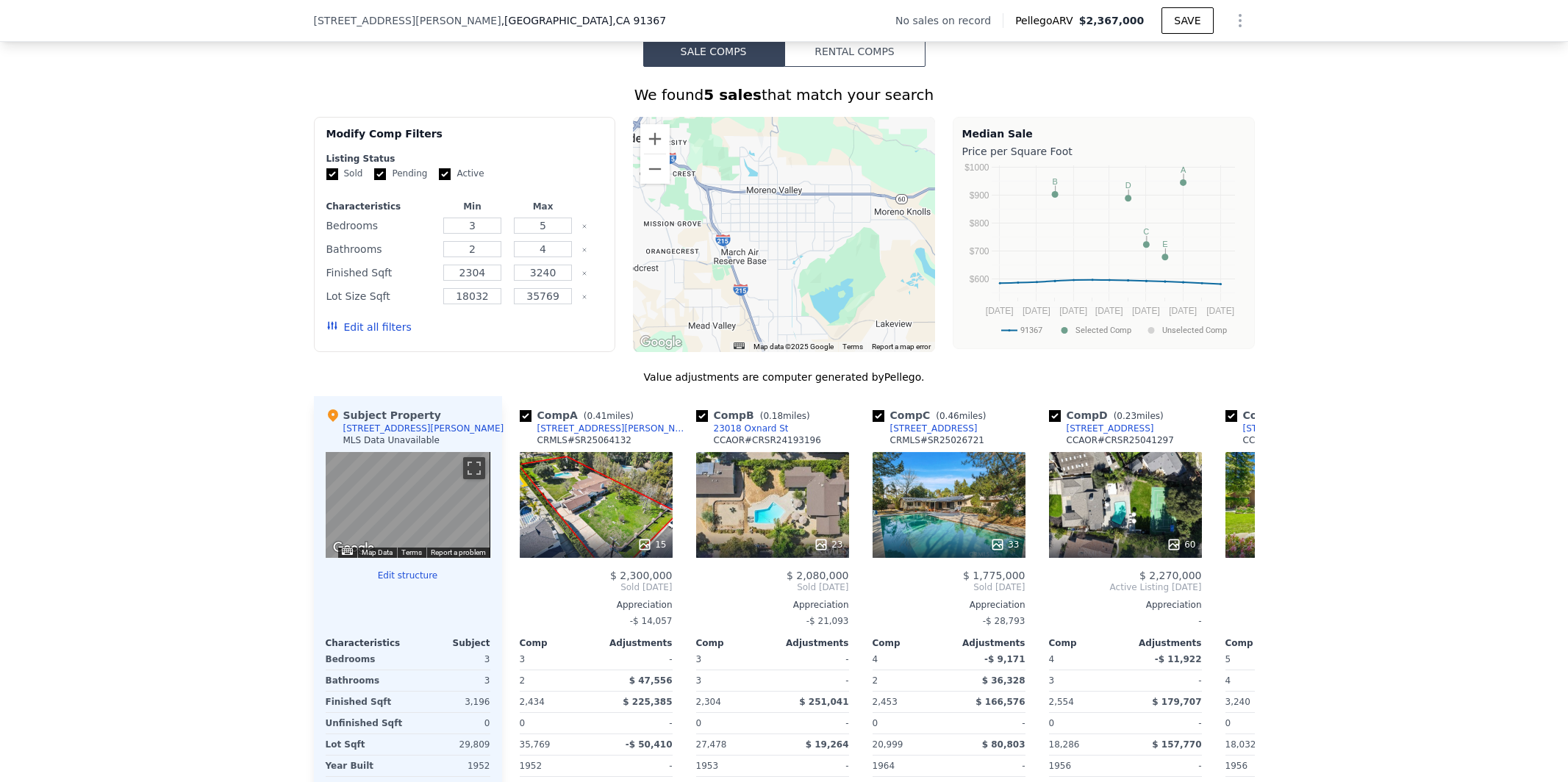
drag, startPoint x: 762, startPoint y: 217, endPoint x: 870, endPoint y: 105, distance: 155.6
click at [870, 105] on div "We found 5 sales that match your search Filters Map Prices Modify Comp Filters …" at bounding box center [785, 478] width 941 height 789
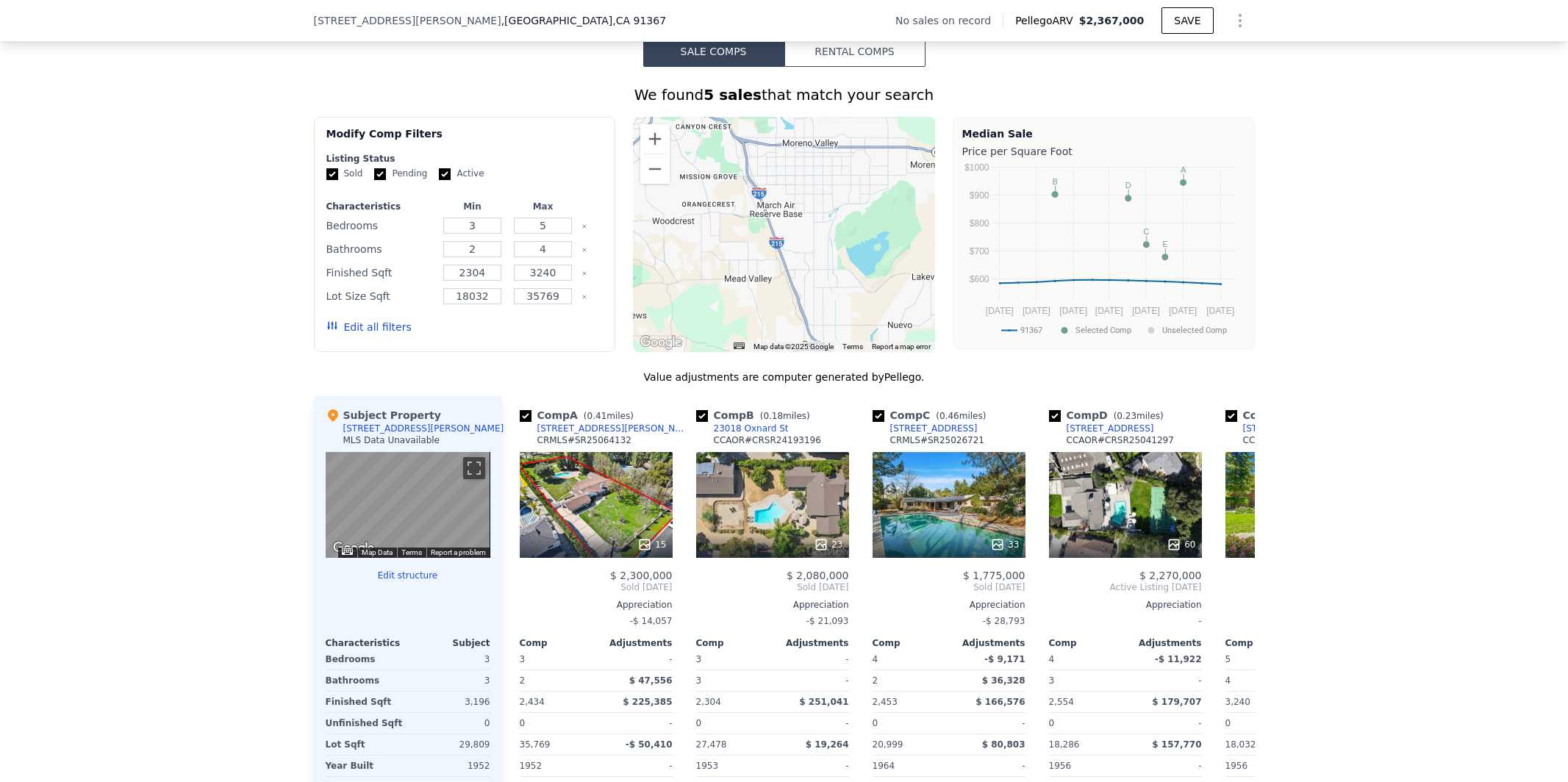
drag, startPoint x: 806, startPoint y: 224, endPoint x: 863, endPoint y: 159, distance: 86.5
click at [863, 159] on div at bounding box center [784, 234] width 302 height 235
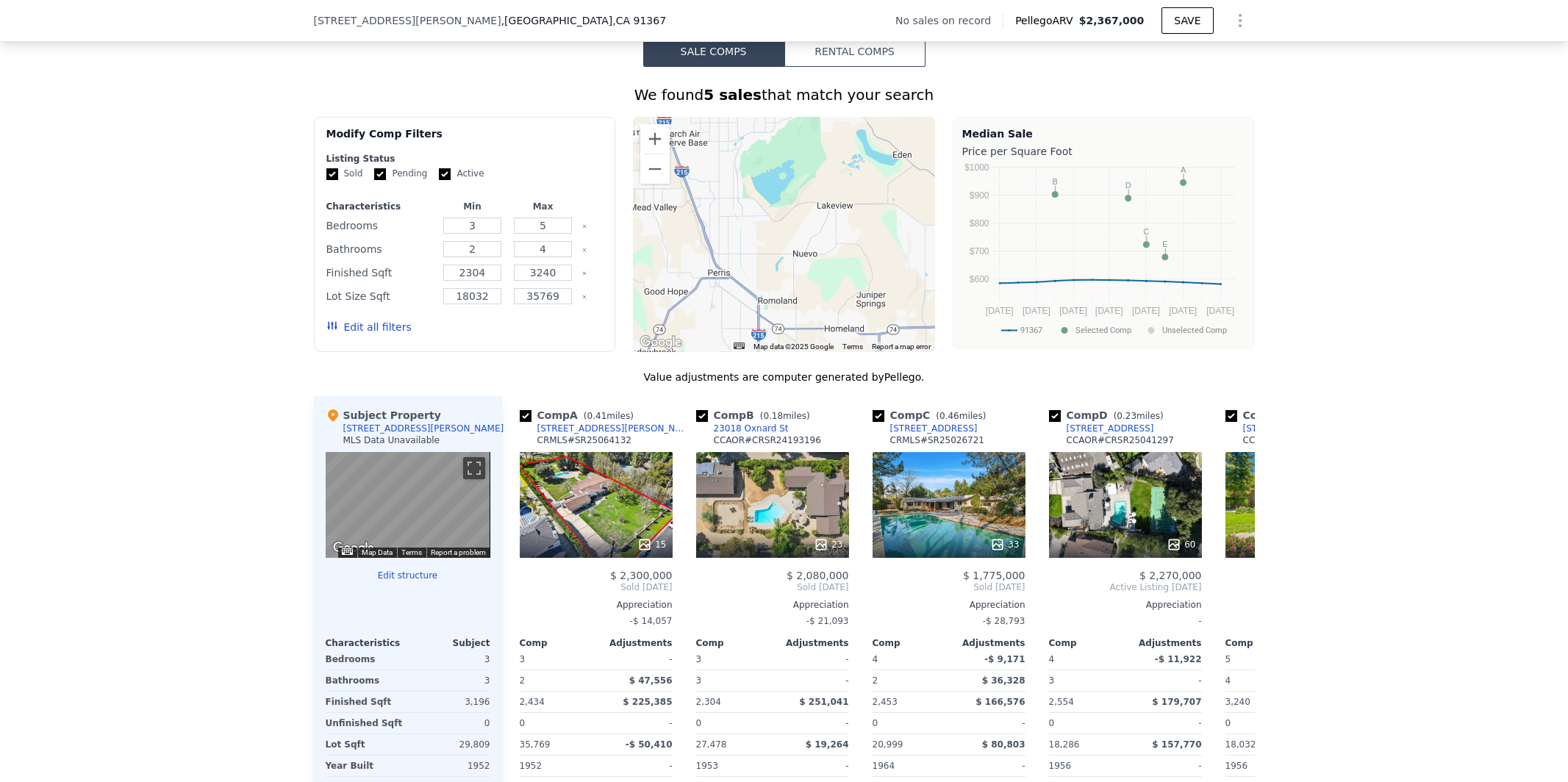
drag, startPoint x: 843, startPoint y: 181, endPoint x: 722, endPoint y: 102, distance: 144.5
click at [722, 102] on div "We found 5 sales that match your search Filters Map Prices Modify Comp Filters …" at bounding box center [785, 478] width 941 height 789
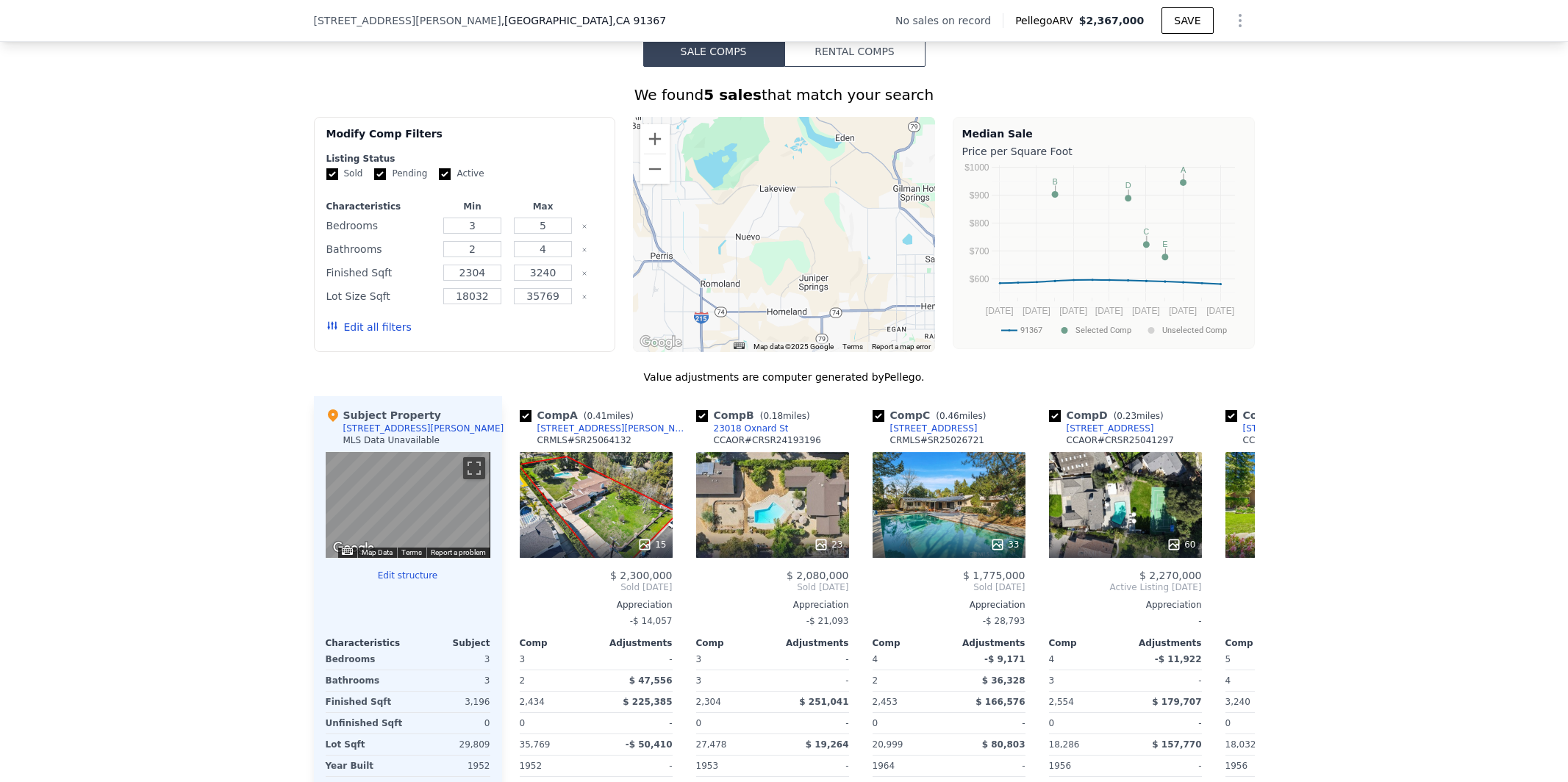
drag, startPoint x: 778, startPoint y: 191, endPoint x: 669, endPoint y: 164, distance: 112.3
click at [669, 164] on div at bounding box center [784, 234] width 302 height 235
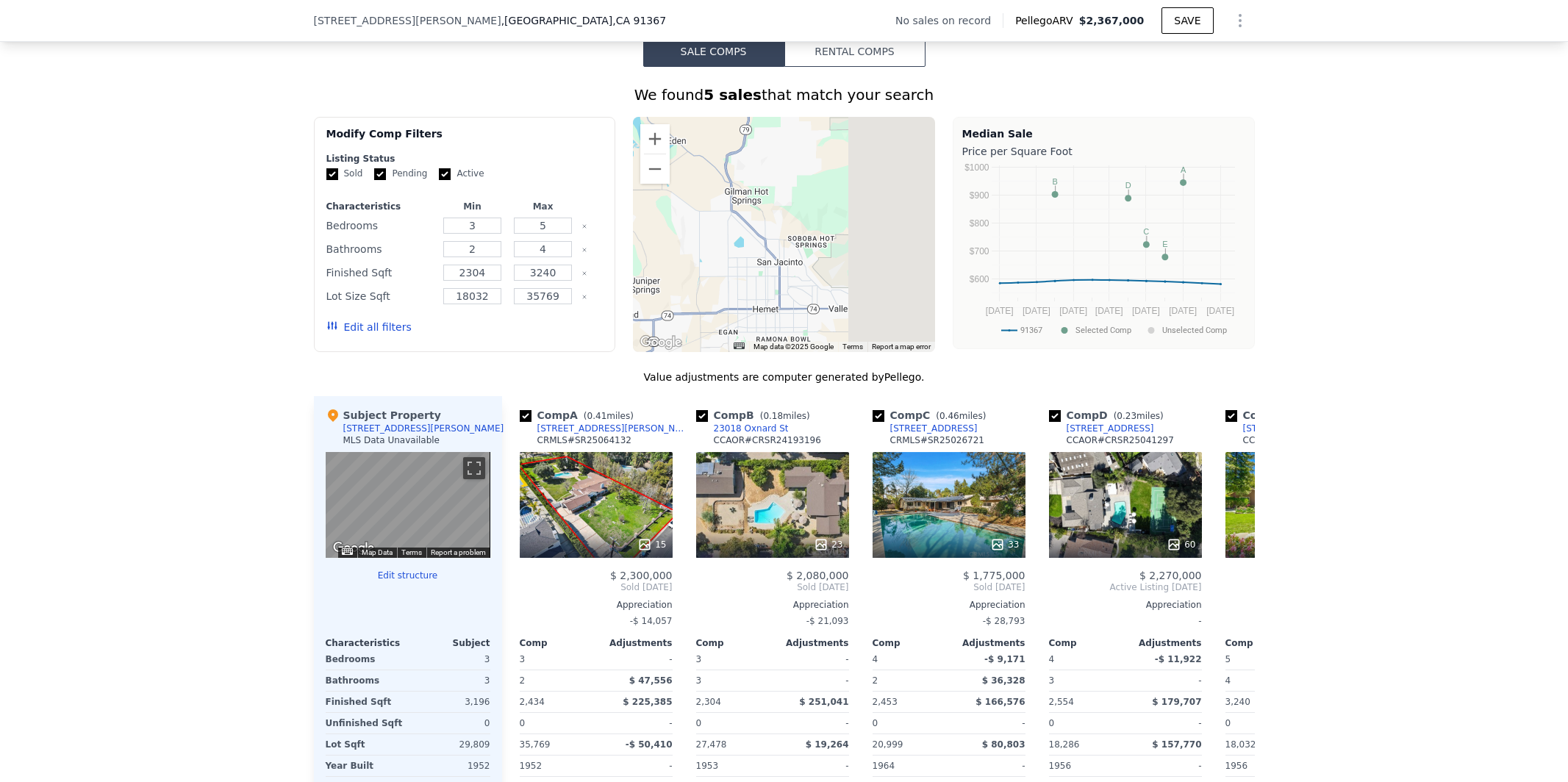
drag, startPoint x: 778, startPoint y: 212, endPoint x: 640, endPoint y: 240, distance: 140.8
click at [640, 240] on div at bounding box center [784, 234] width 302 height 235
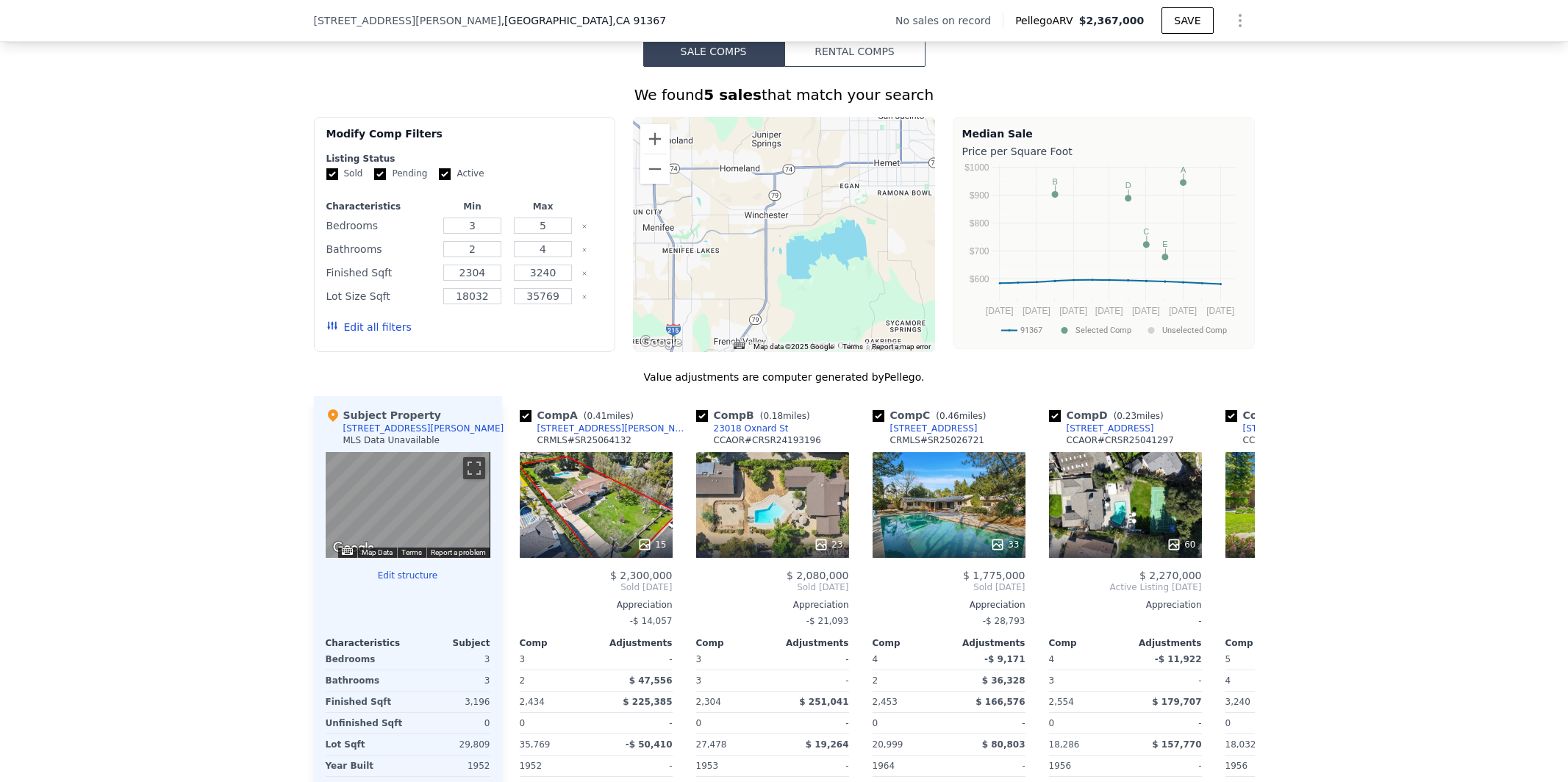
drag, startPoint x: 810, startPoint y: 227, endPoint x: 913, endPoint y: 76, distance: 182.8
click at [913, 76] on div "We found 5 sales that match your search Filters Map Prices Modify Comp Filters …" at bounding box center [785, 470] width 941 height 807
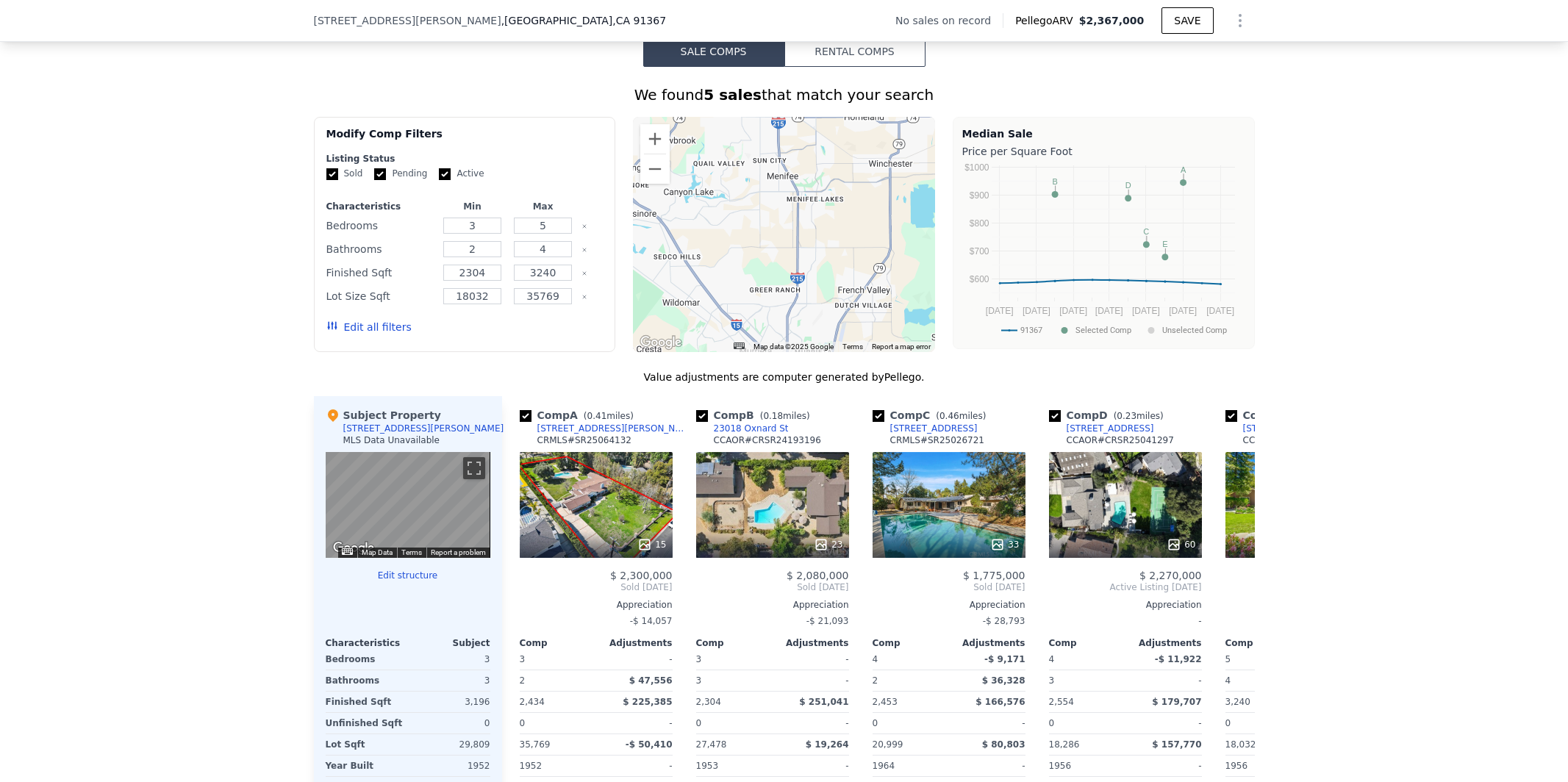
drag, startPoint x: 701, startPoint y: 261, endPoint x: 886, endPoint y: 182, distance: 201.2
click at [886, 182] on div at bounding box center [784, 234] width 302 height 235
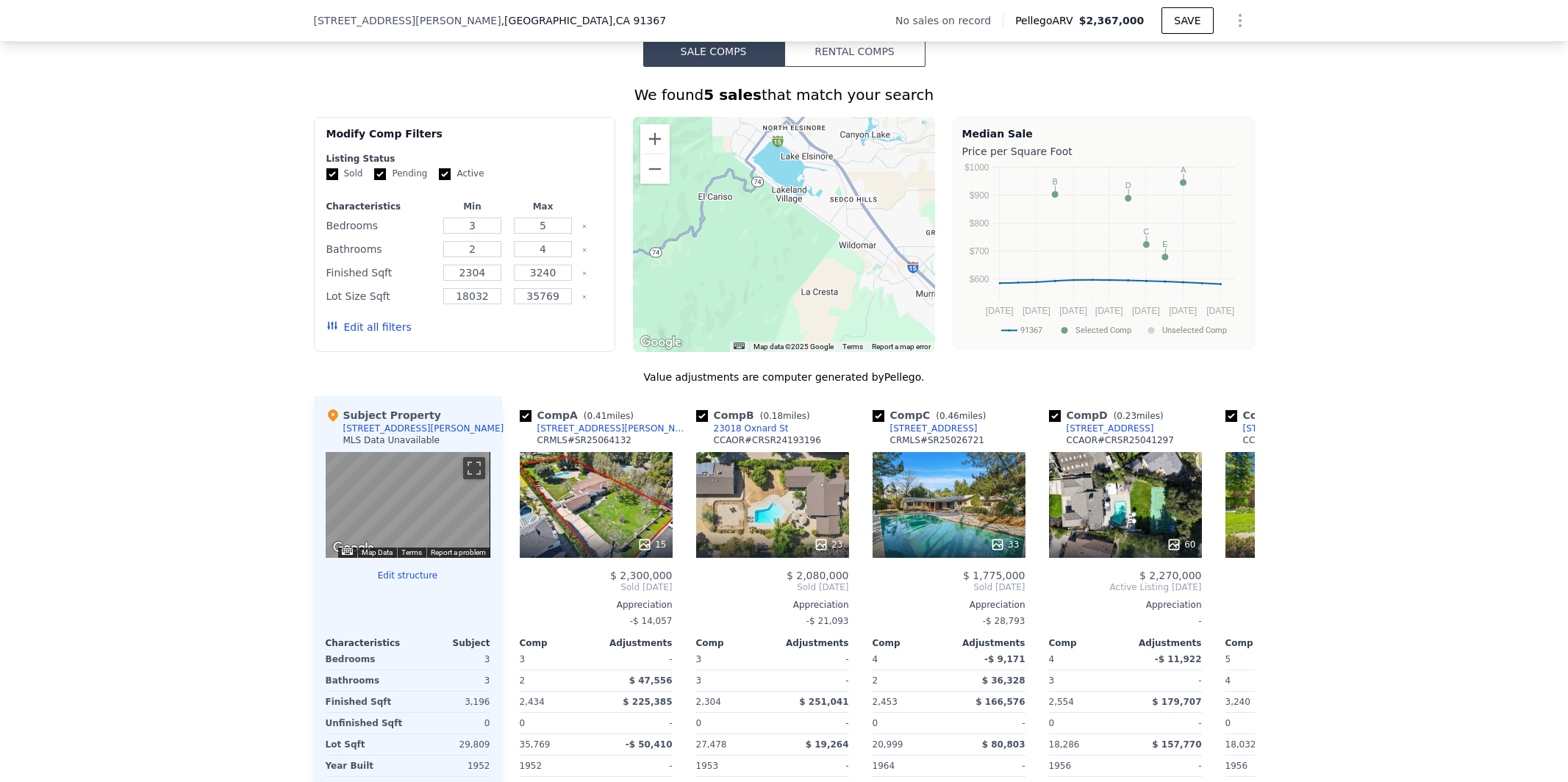
drag, startPoint x: 685, startPoint y: 240, endPoint x: 899, endPoint y: 171, distance: 224.8
click at [899, 171] on div at bounding box center [784, 234] width 302 height 235
click at [846, 215] on div at bounding box center [784, 234] width 302 height 235
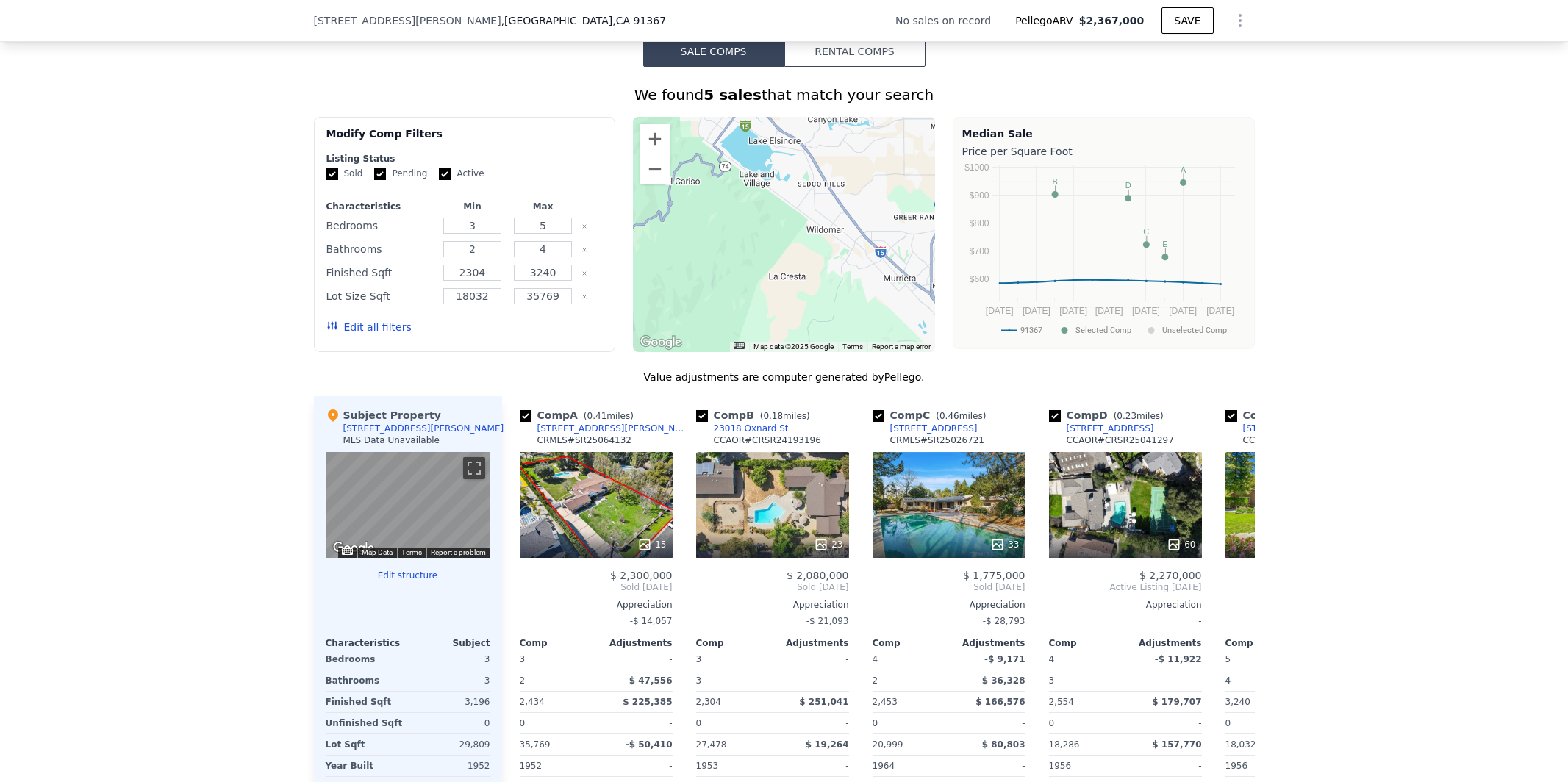
drag, startPoint x: 846, startPoint y: 215, endPoint x: 677, endPoint y: 135, distance: 187.0
click at [677, 135] on div at bounding box center [784, 234] width 302 height 235
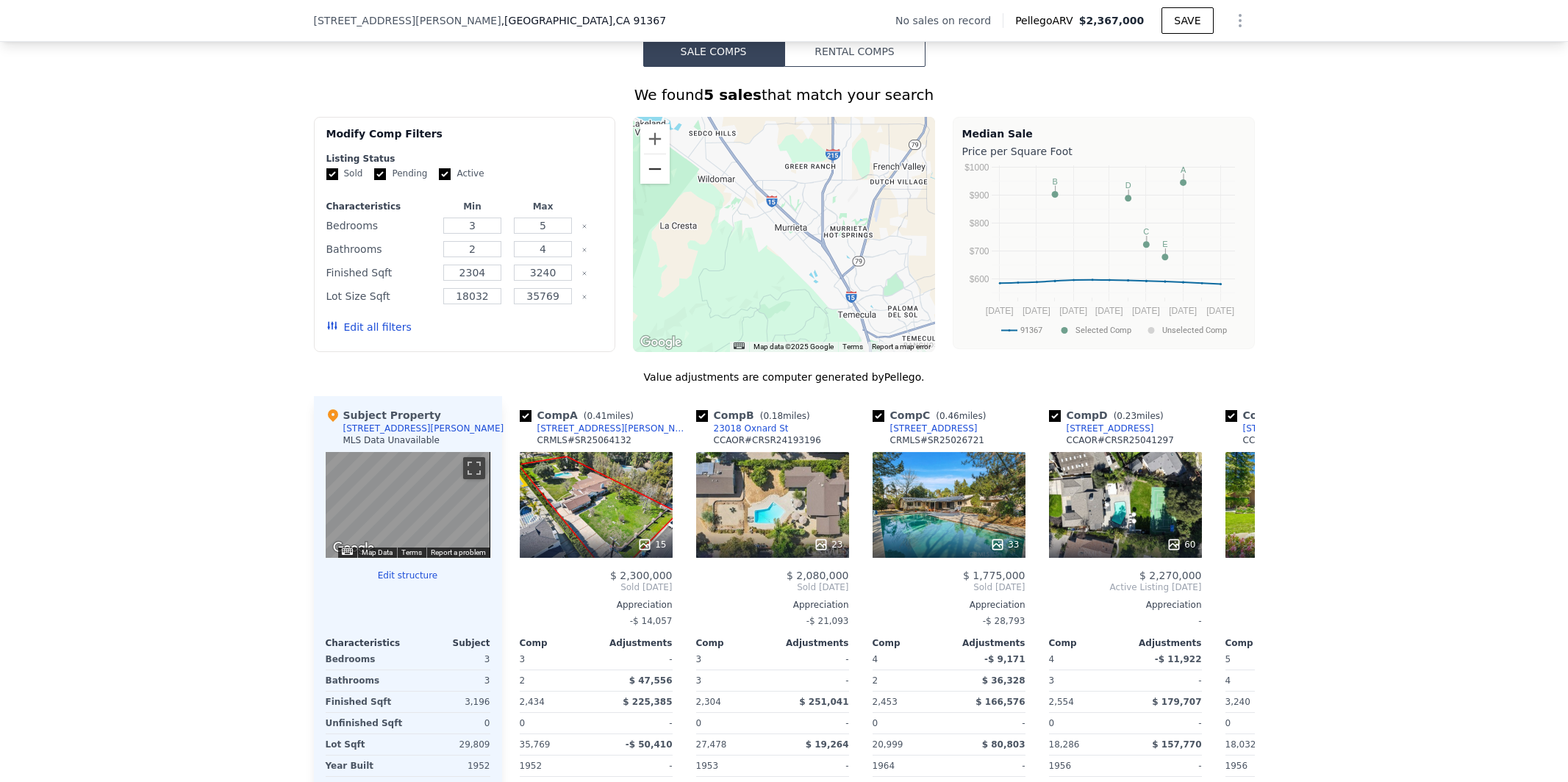
click at [661, 172] on button "Zoom out" at bounding box center [655, 169] width 30 height 30
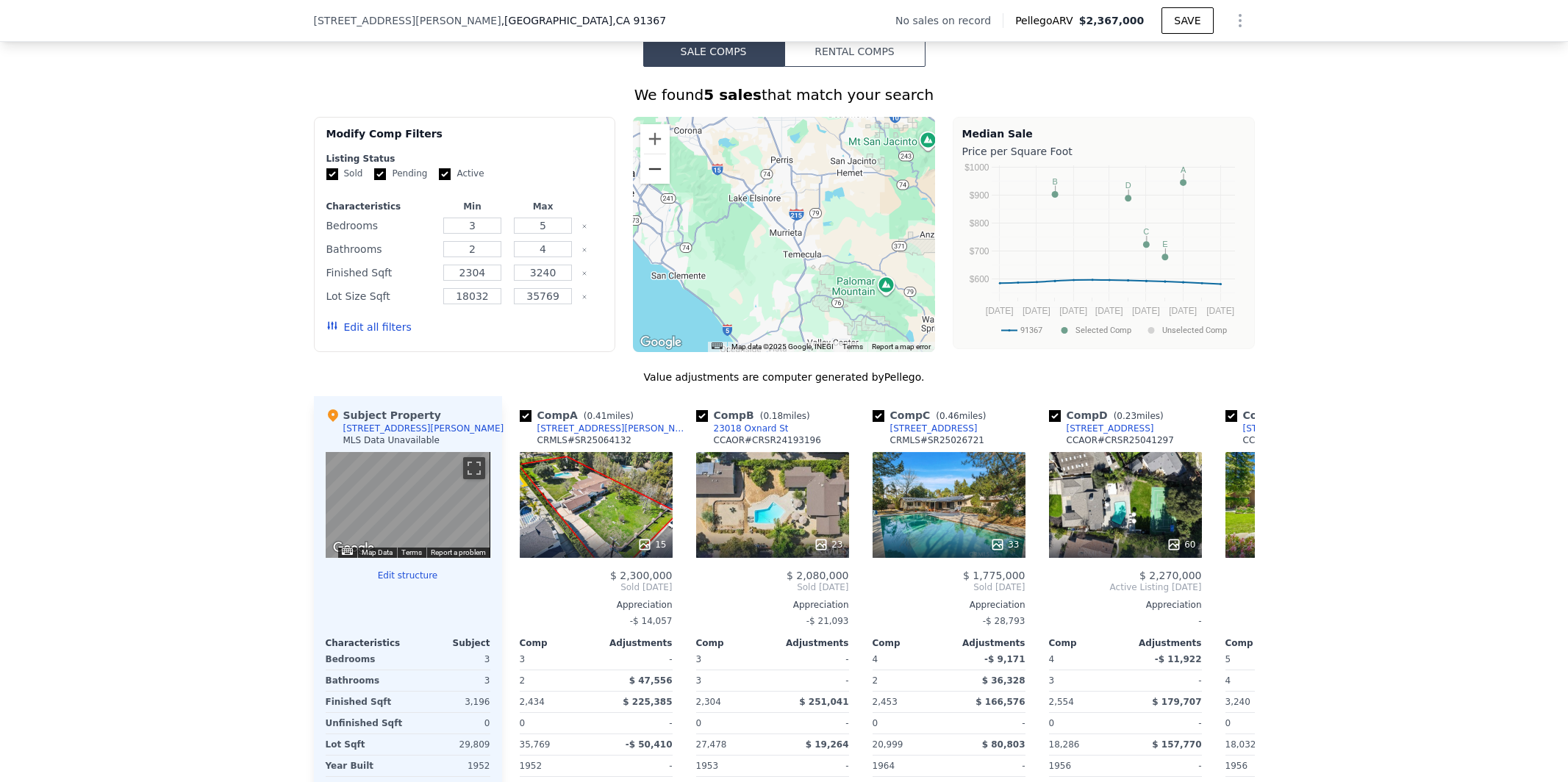
click at [661, 172] on button "Zoom out" at bounding box center [655, 169] width 30 height 30
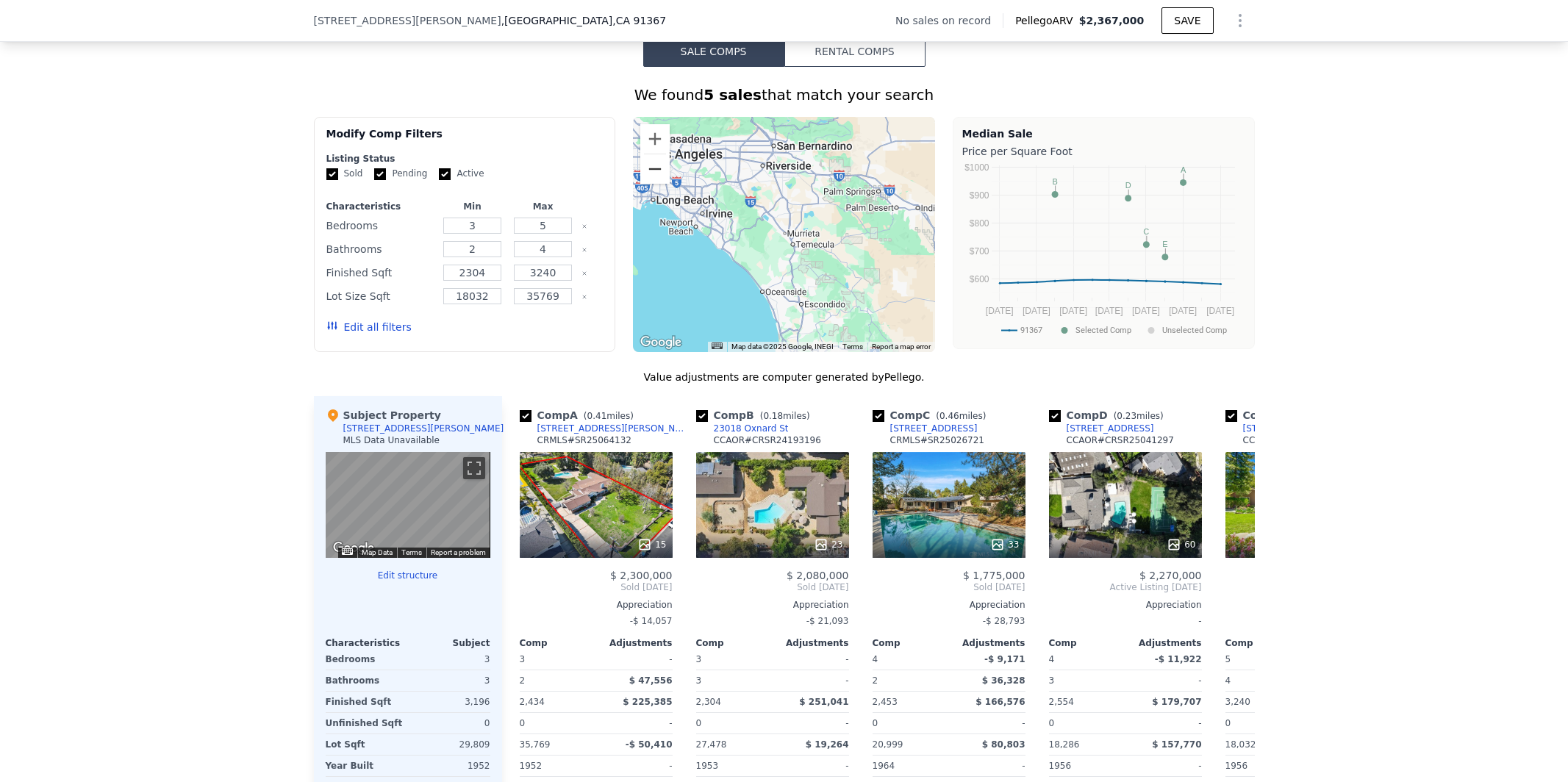
click at [661, 172] on button "Zoom out" at bounding box center [655, 169] width 30 height 30
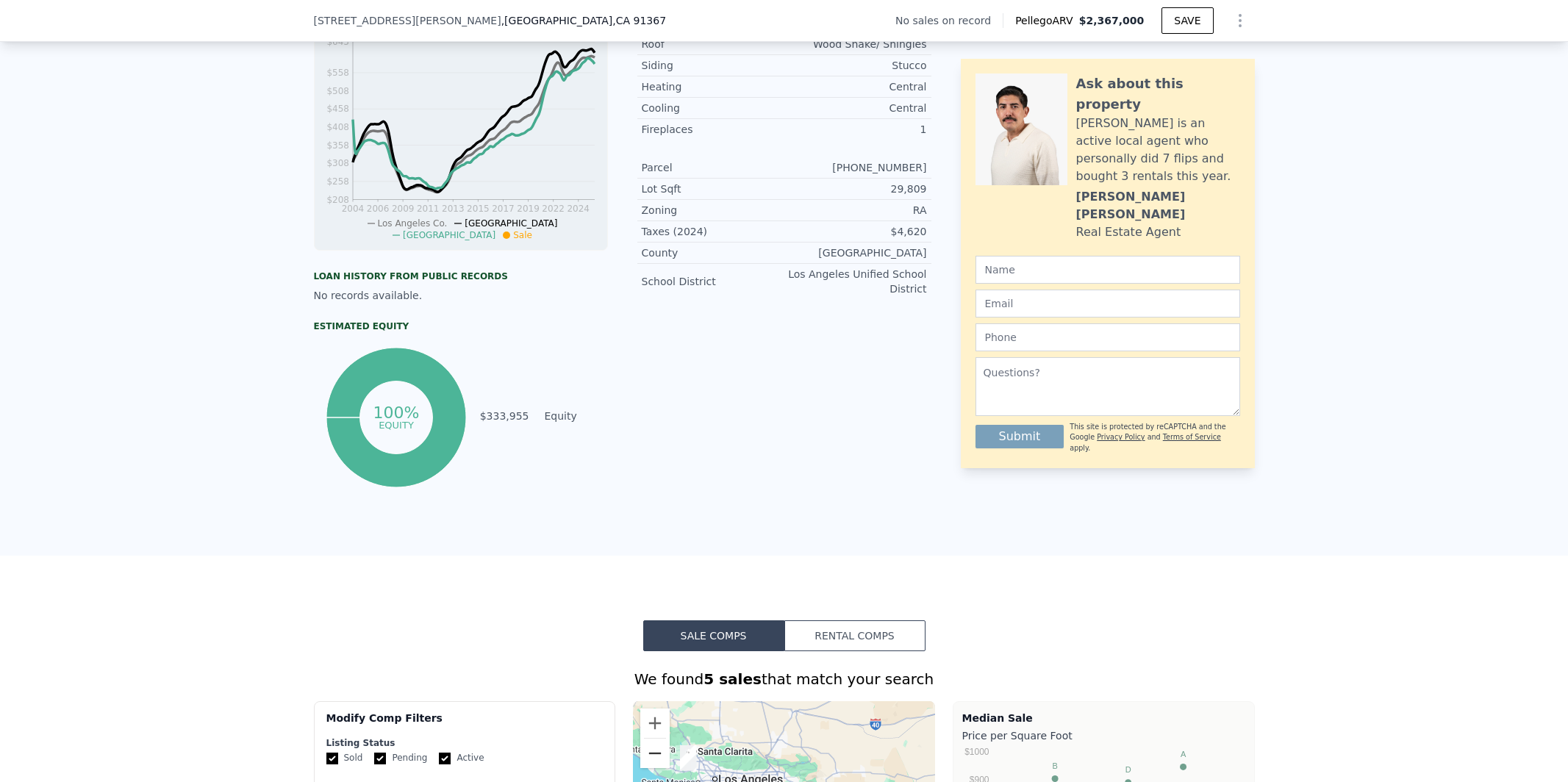
scroll to position [1397, 0]
